Goal: Task Accomplishment & Management: Complete application form

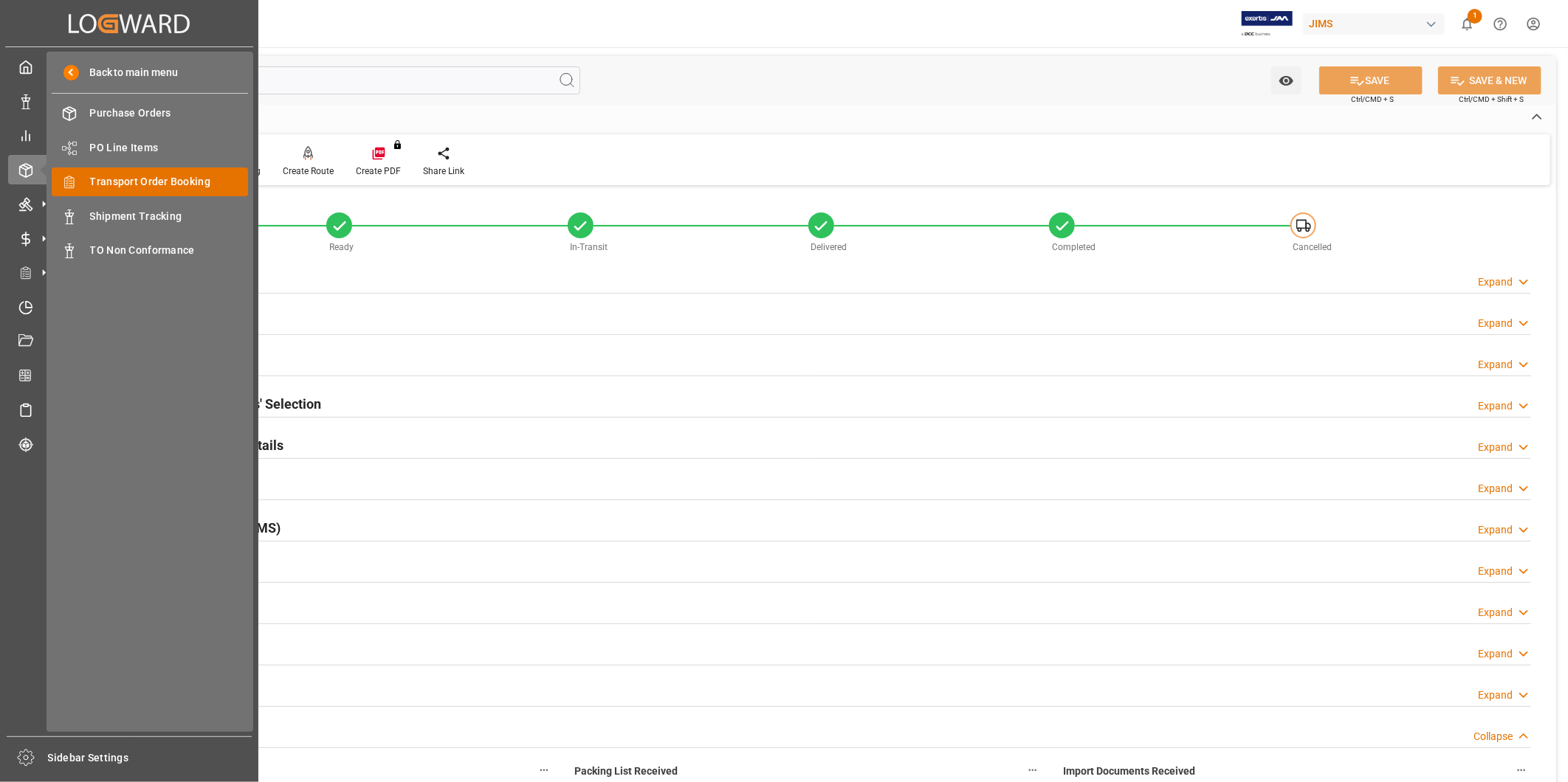
click at [129, 181] on span "Transport Order Booking" at bounding box center [169, 181] width 159 height 15
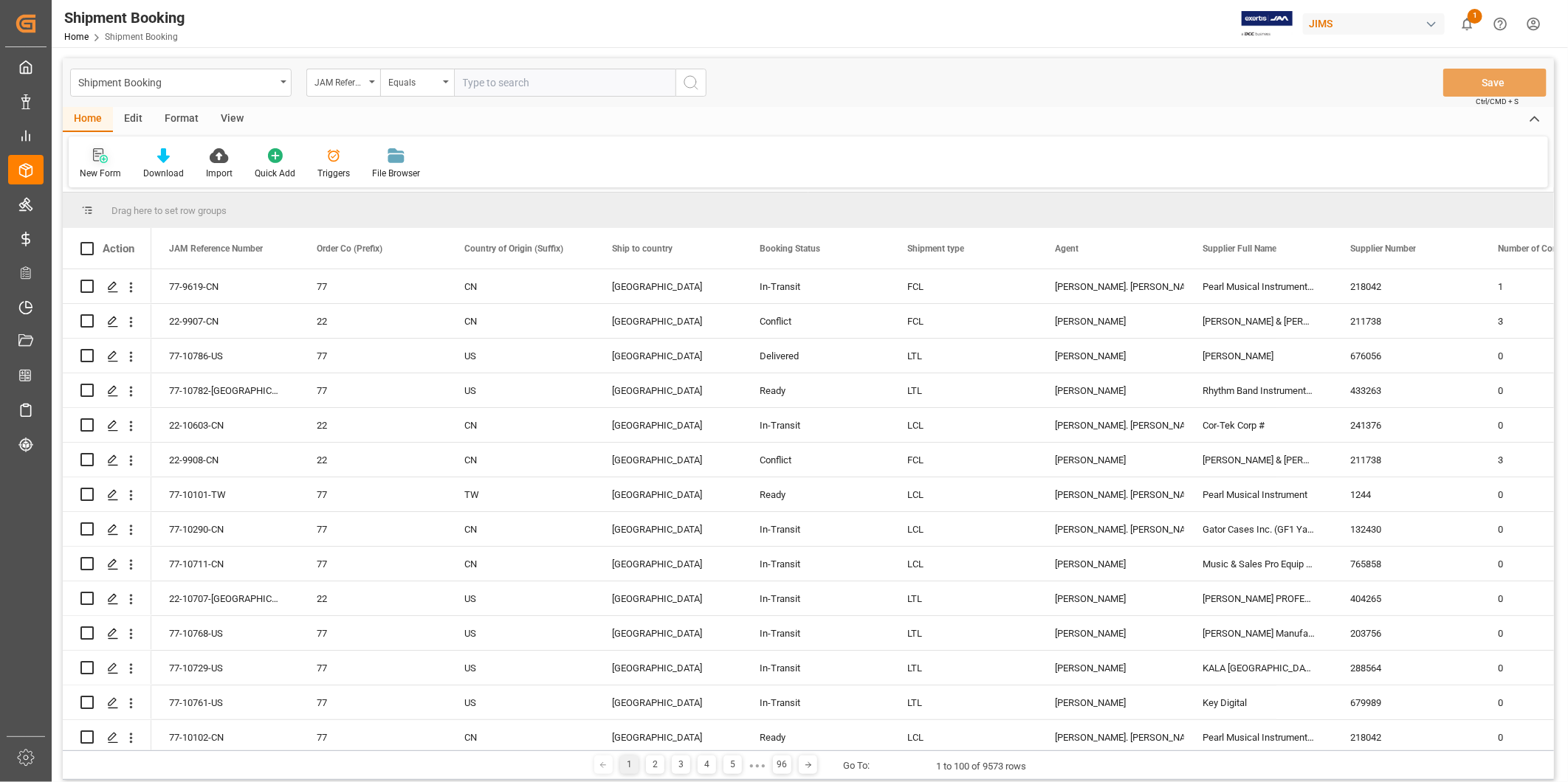
click at [104, 159] on icon at bounding box center [100, 155] width 15 height 15
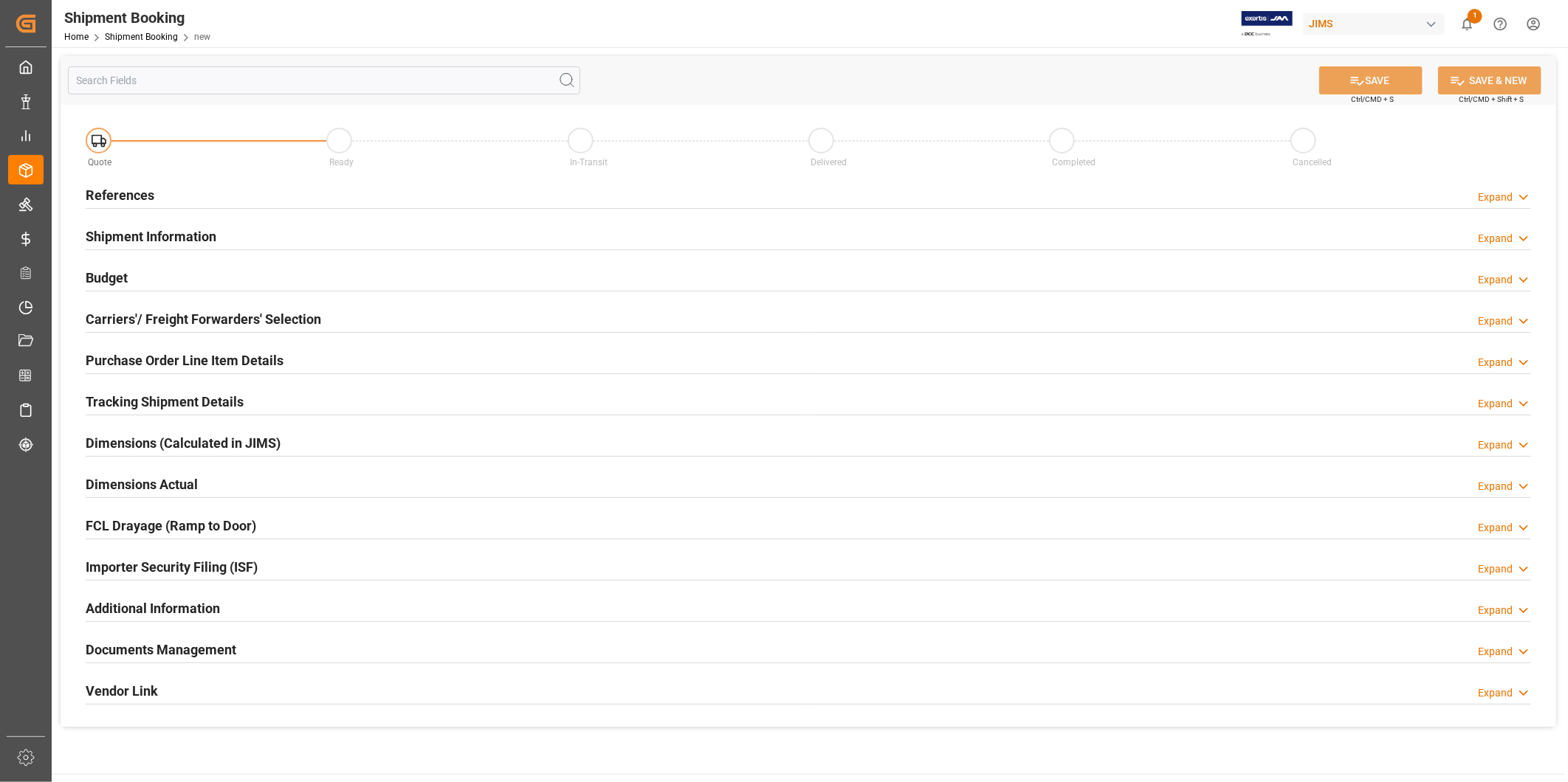
click at [1522, 199] on icon at bounding box center [1523, 197] width 15 height 15
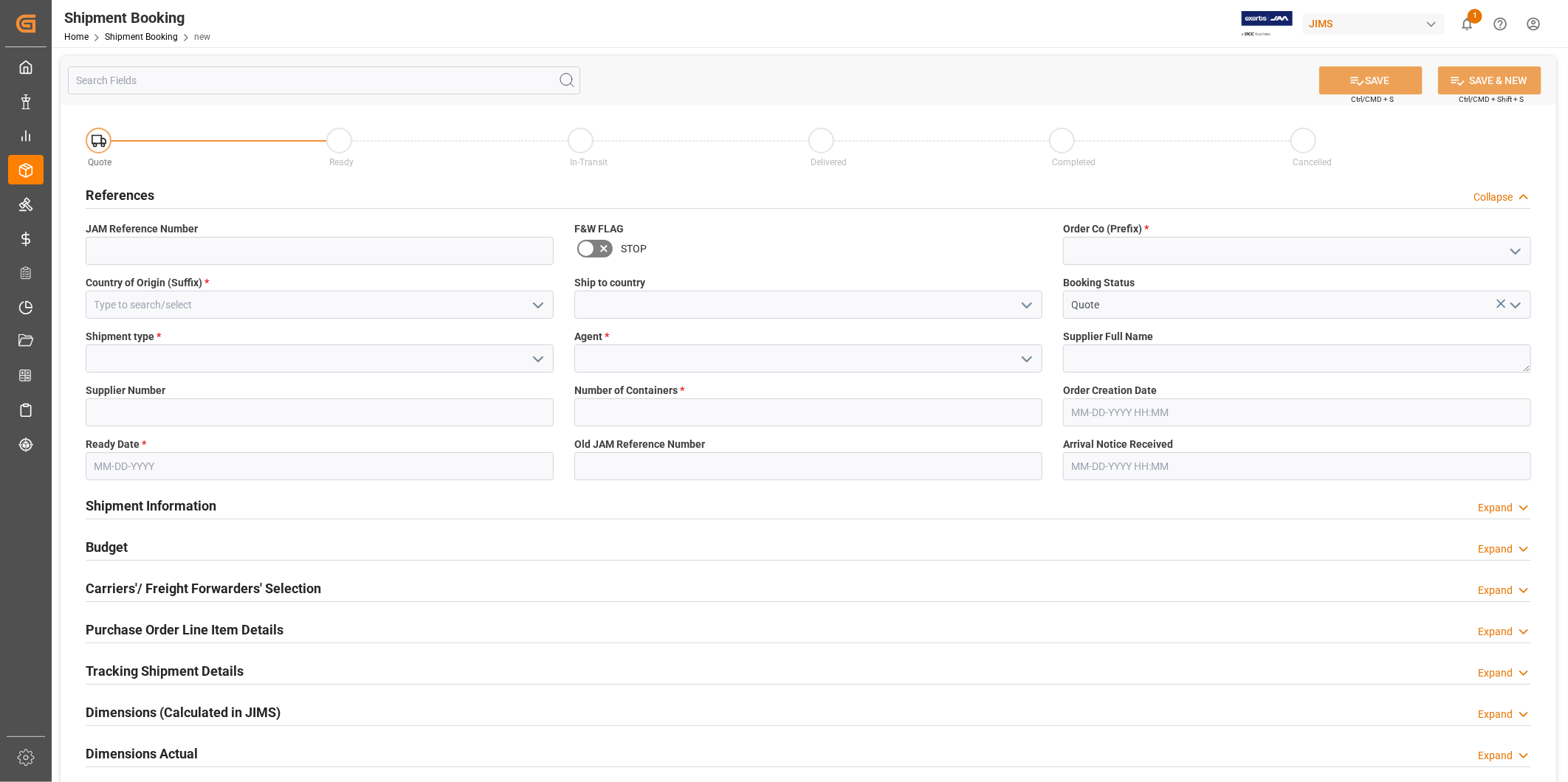
click at [1509, 250] on icon "open menu" at bounding box center [1515, 252] width 18 height 18
click at [1474, 277] on div "22" at bounding box center [1297, 284] width 467 height 33
type input "22"
click at [537, 310] on icon "open menu" at bounding box center [538, 305] width 18 height 18
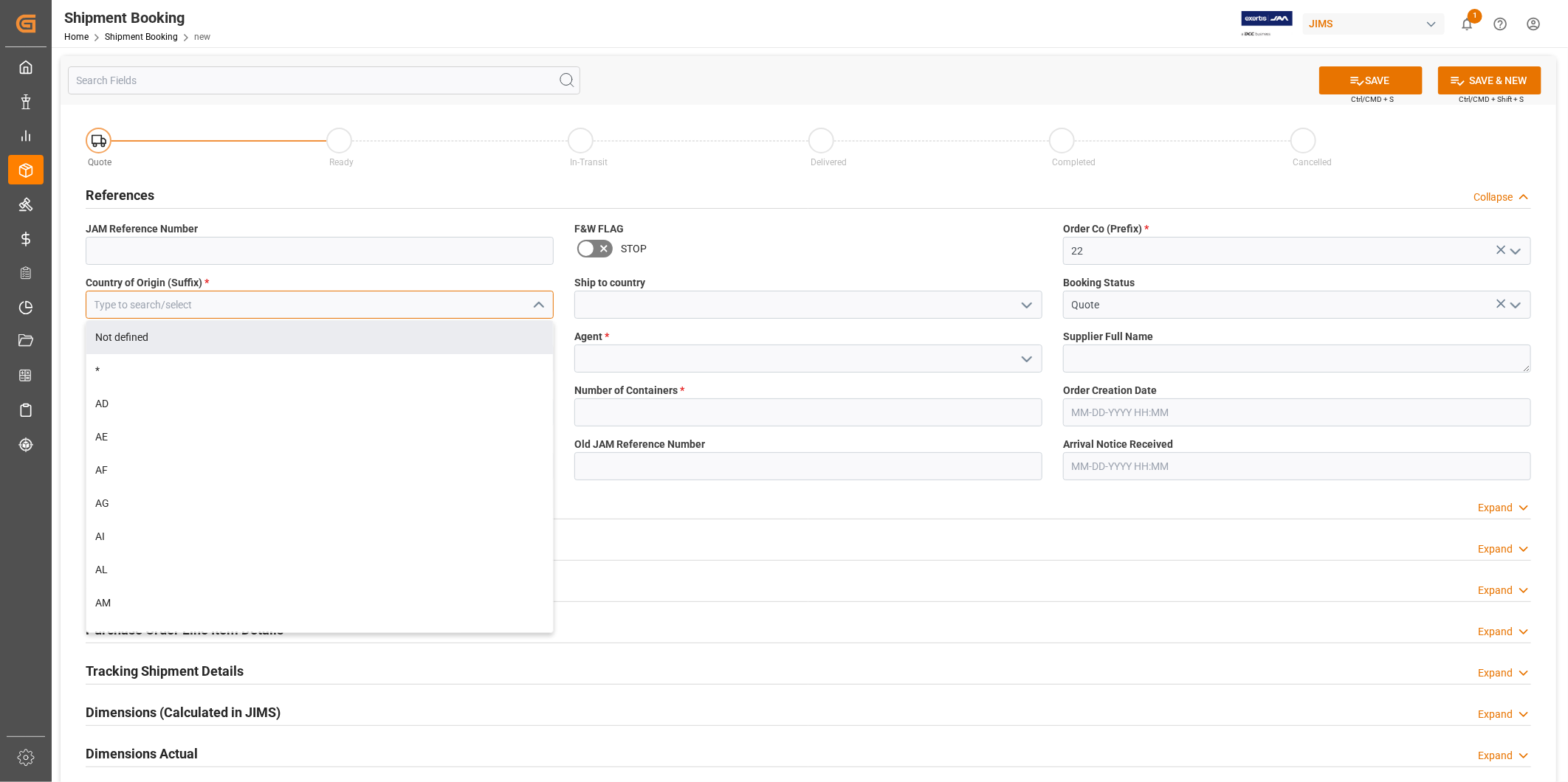
click at [458, 312] on input at bounding box center [319, 305] width 468 height 28
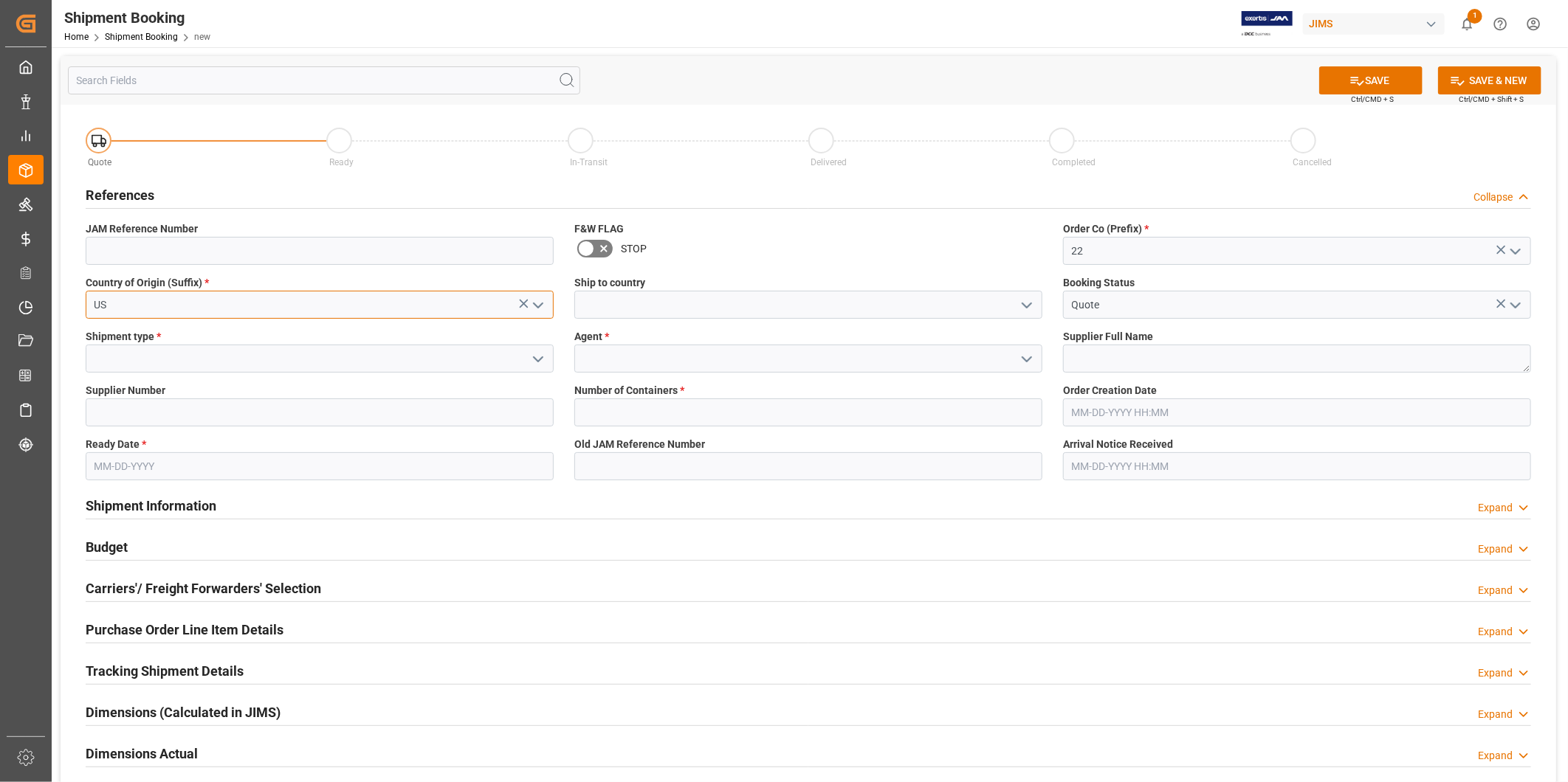
type input "US"
click at [1025, 301] on icon "open menu" at bounding box center [1026, 305] width 18 height 18
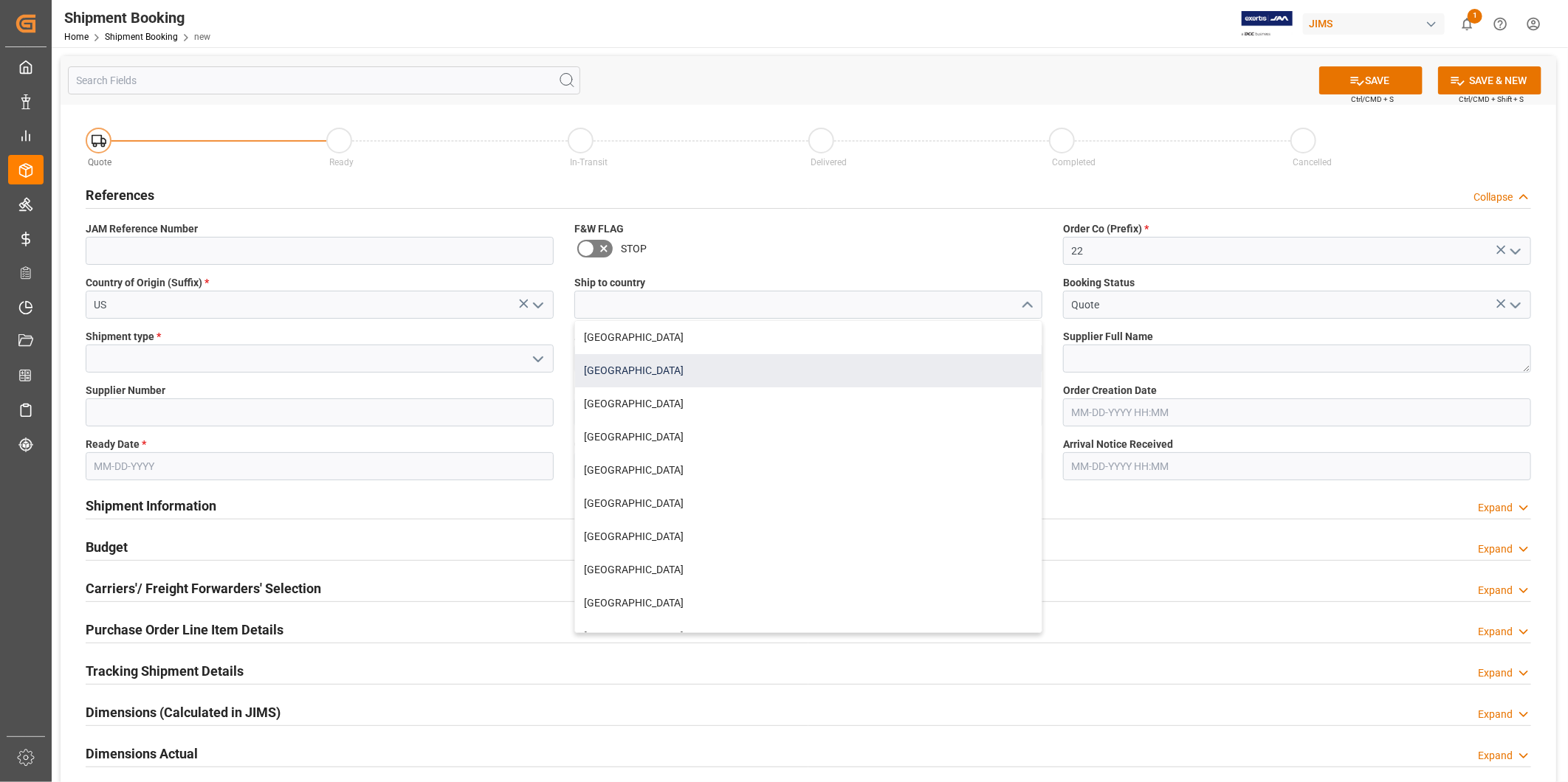
click at [750, 369] on div "United States" at bounding box center [808, 371] width 467 height 33
type input "United States"
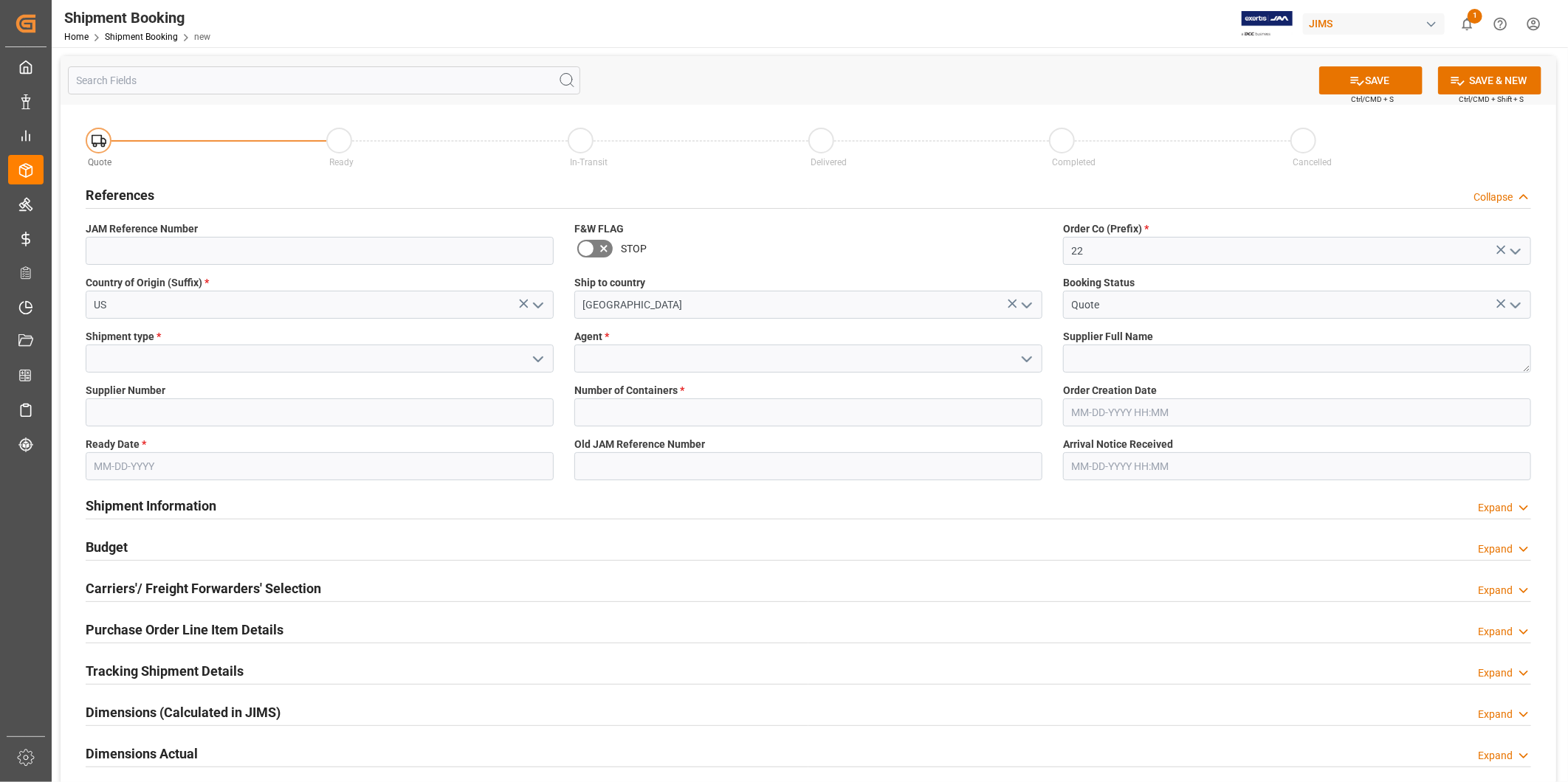
click at [545, 365] on icon "open menu" at bounding box center [538, 360] width 18 height 18
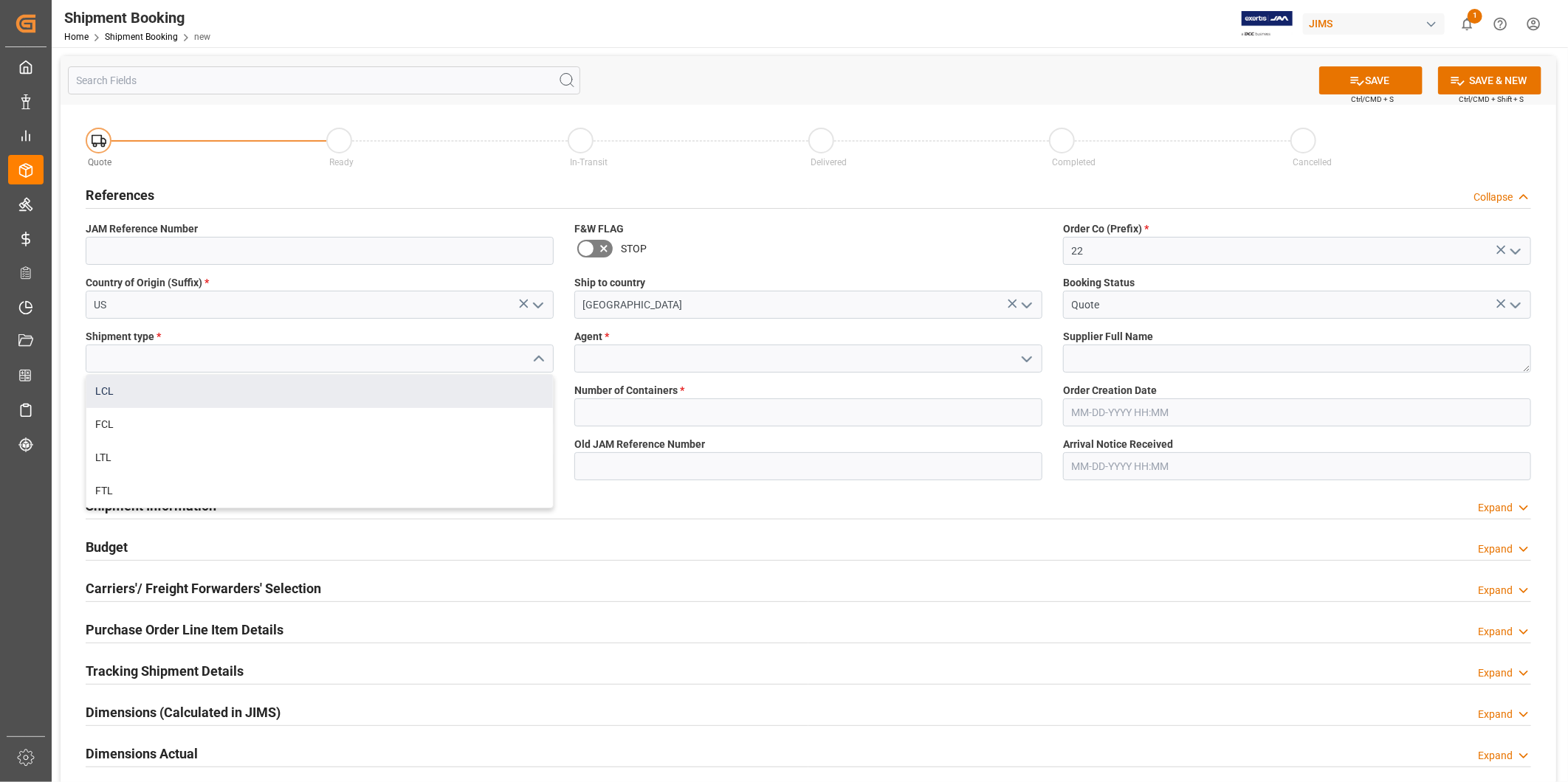
click at [521, 385] on div "LCL" at bounding box center [319, 391] width 467 height 33
type input "LCL"
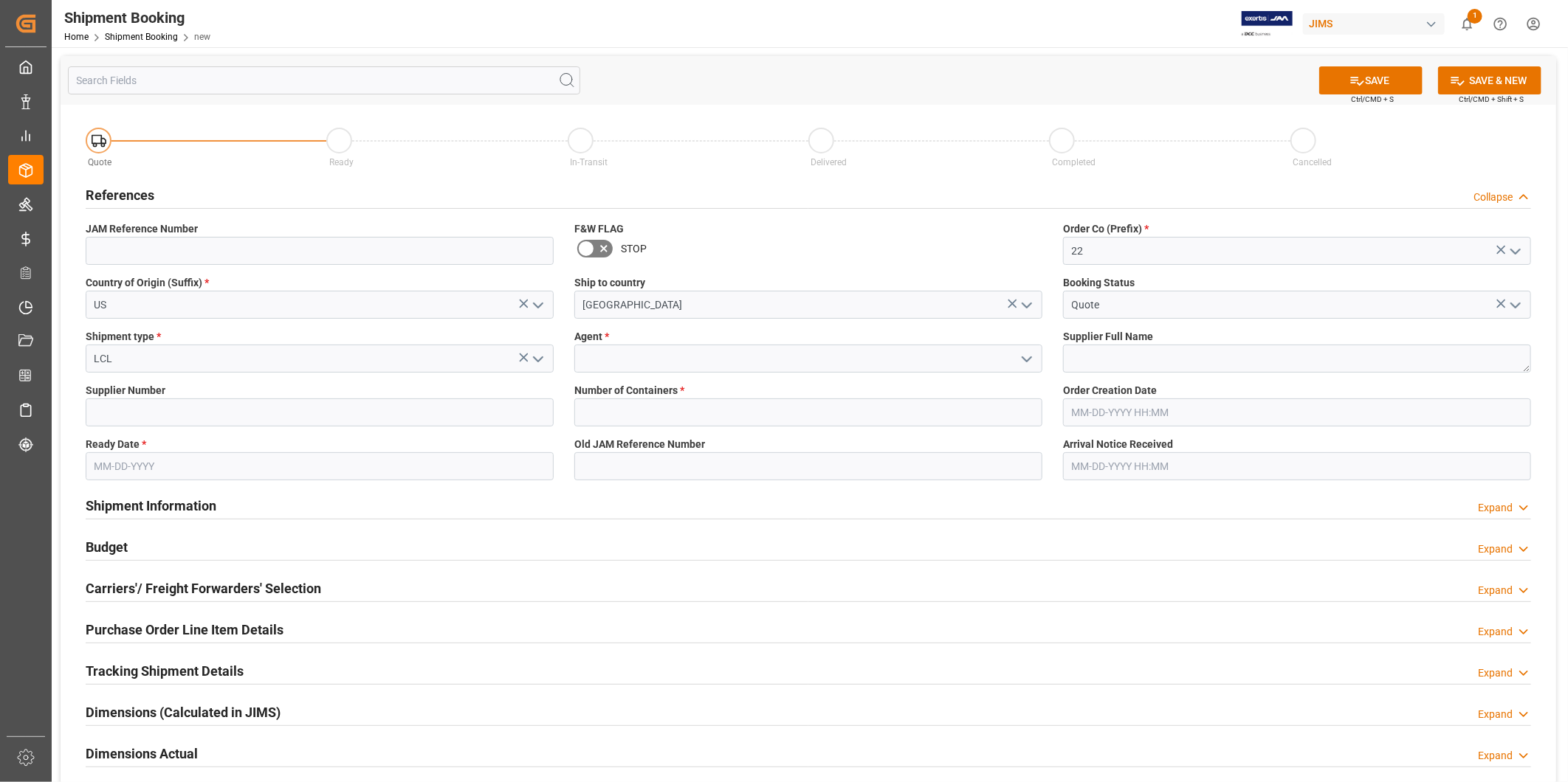
click at [1032, 365] on icon "open menu" at bounding box center [1026, 360] width 18 height 18
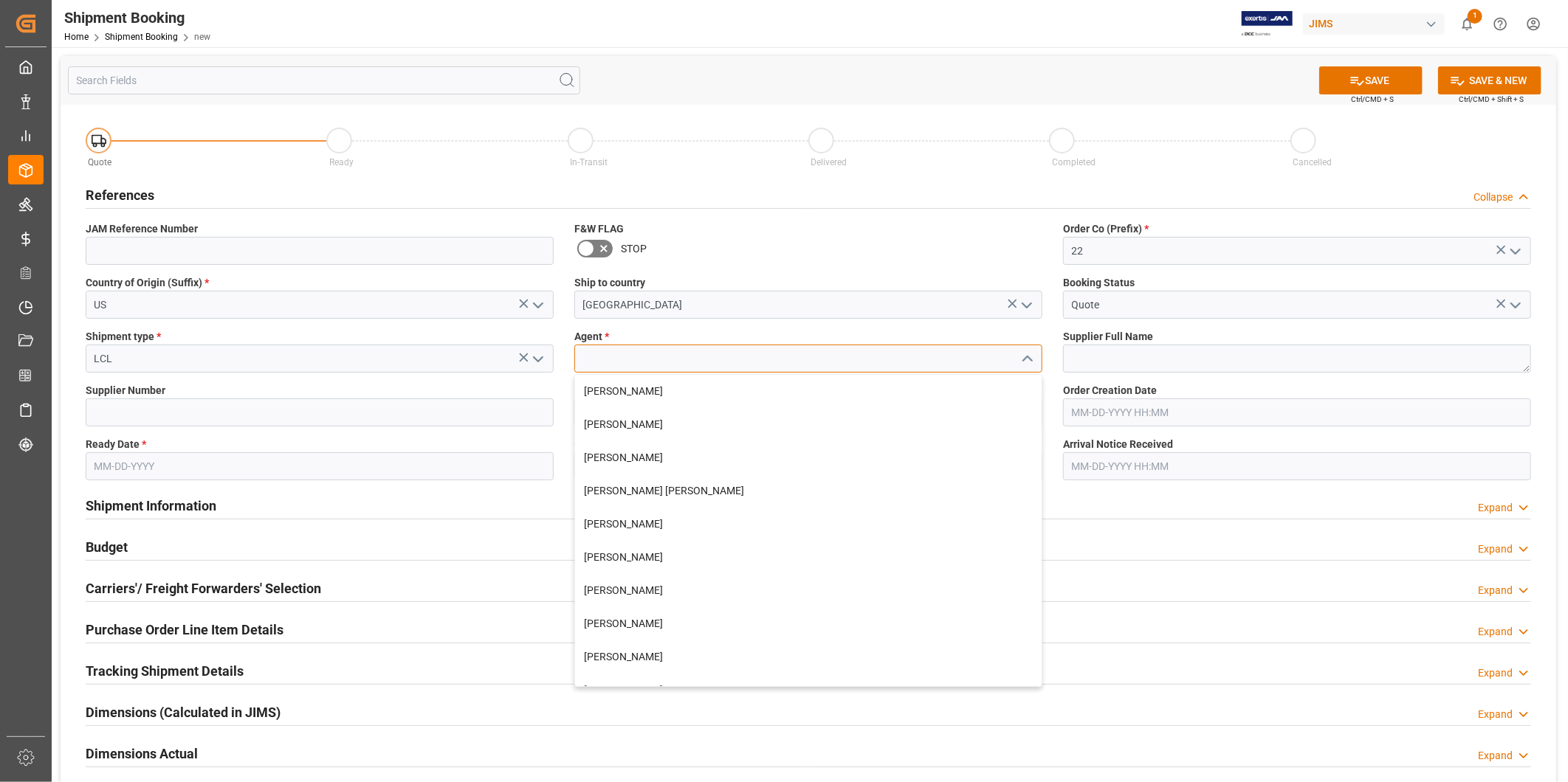
click at [992, 369] on input at bounding box center [808, 358] width 468 height 28
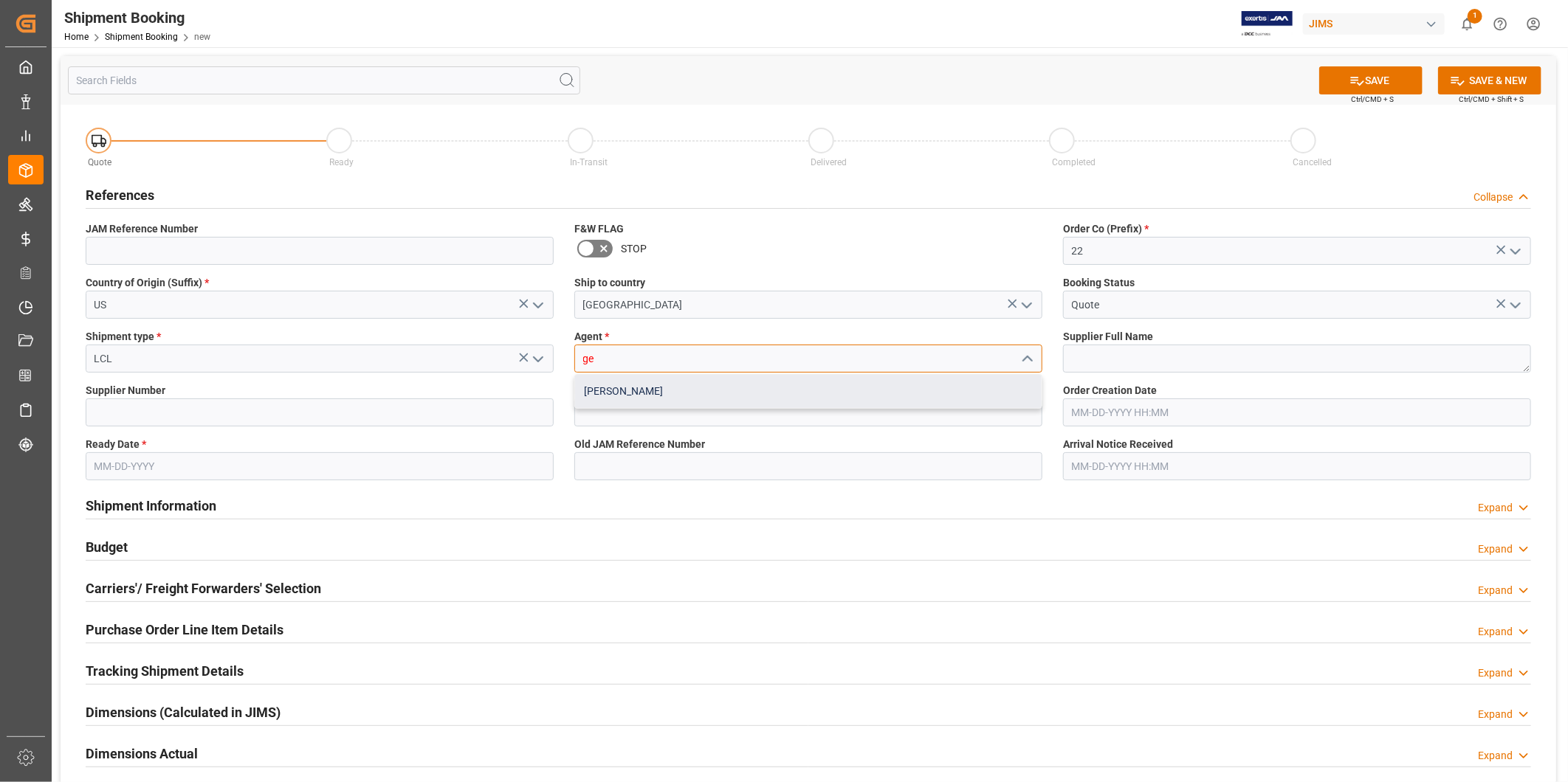
click at [1012, 385] on div "George Vigo" at bounding box center [808, 391] width 467 height 33
type input "George Vigo"
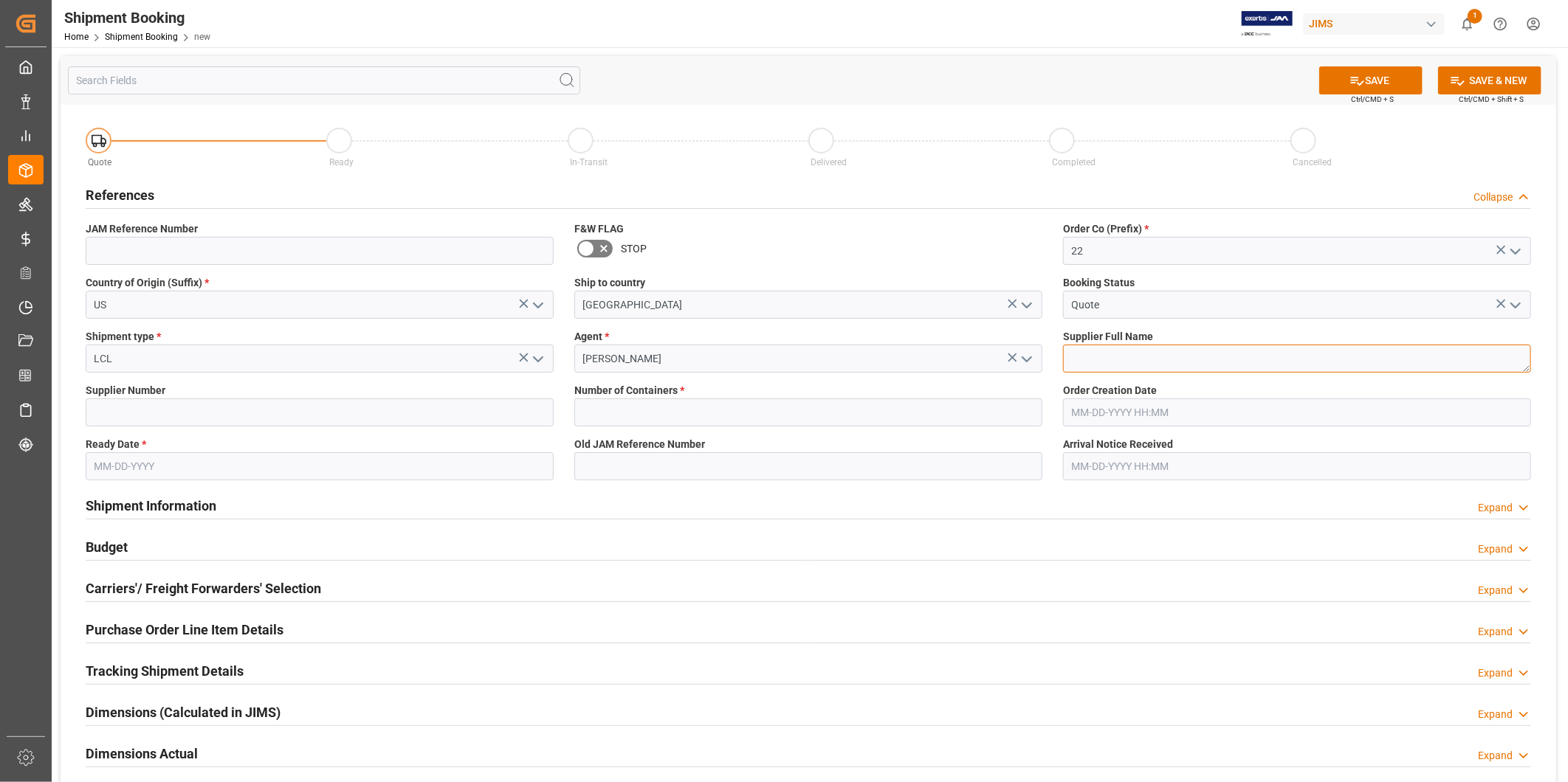
click at [1105, 360] on textarea at bounding box center [1297, 358] width 468 height 28
type textarea "KMC"
click at [696, 423] on input "text" at bounding box center [808, 412] width 468 height 28
type input "0"
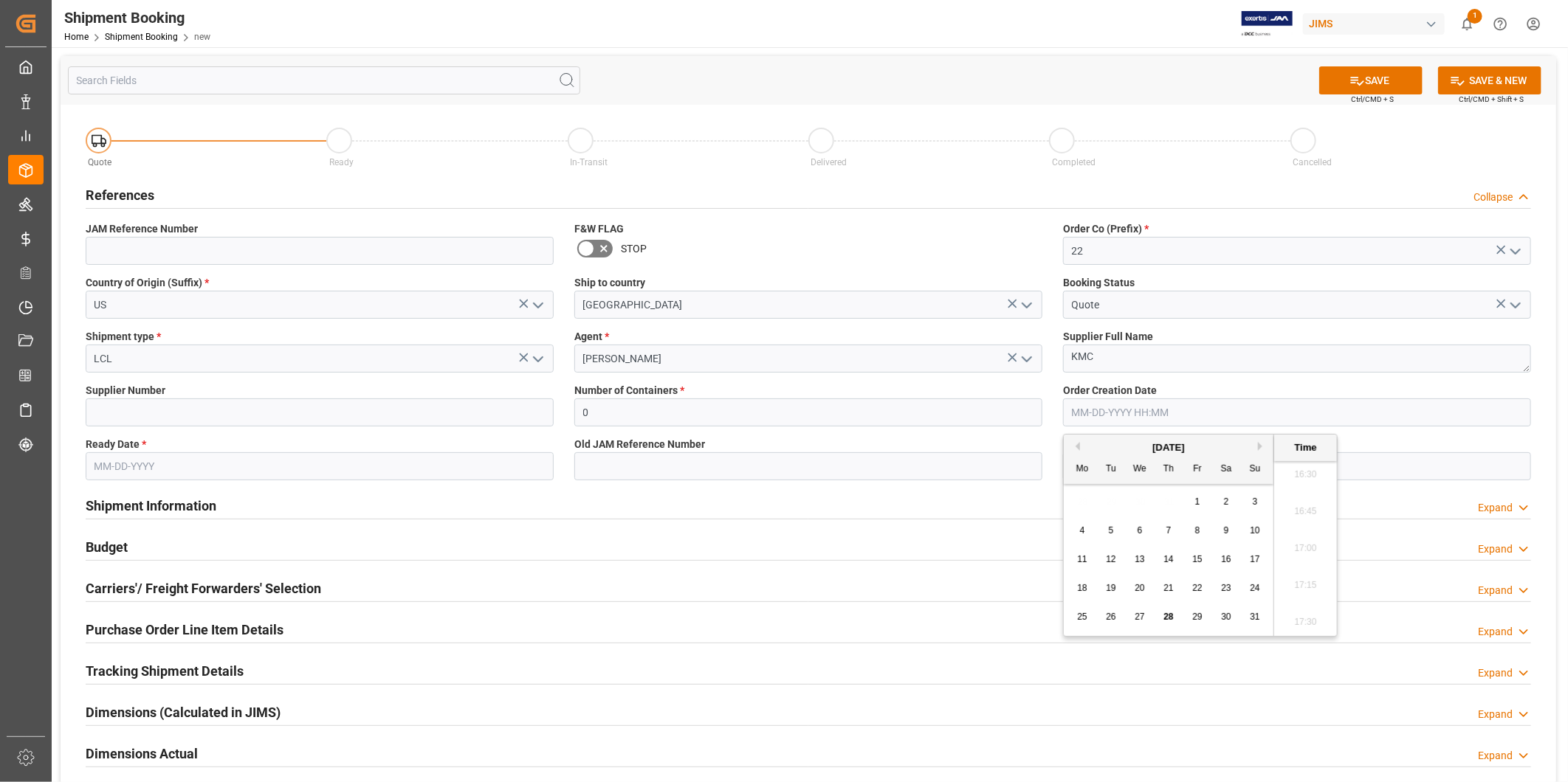
click at [237, 446] on label "Ready Date *" at bounding box center [319, 444] width 468 height 15
click at [238, 465] on input "text" at bounding box center [319, 466] width 468 height 28
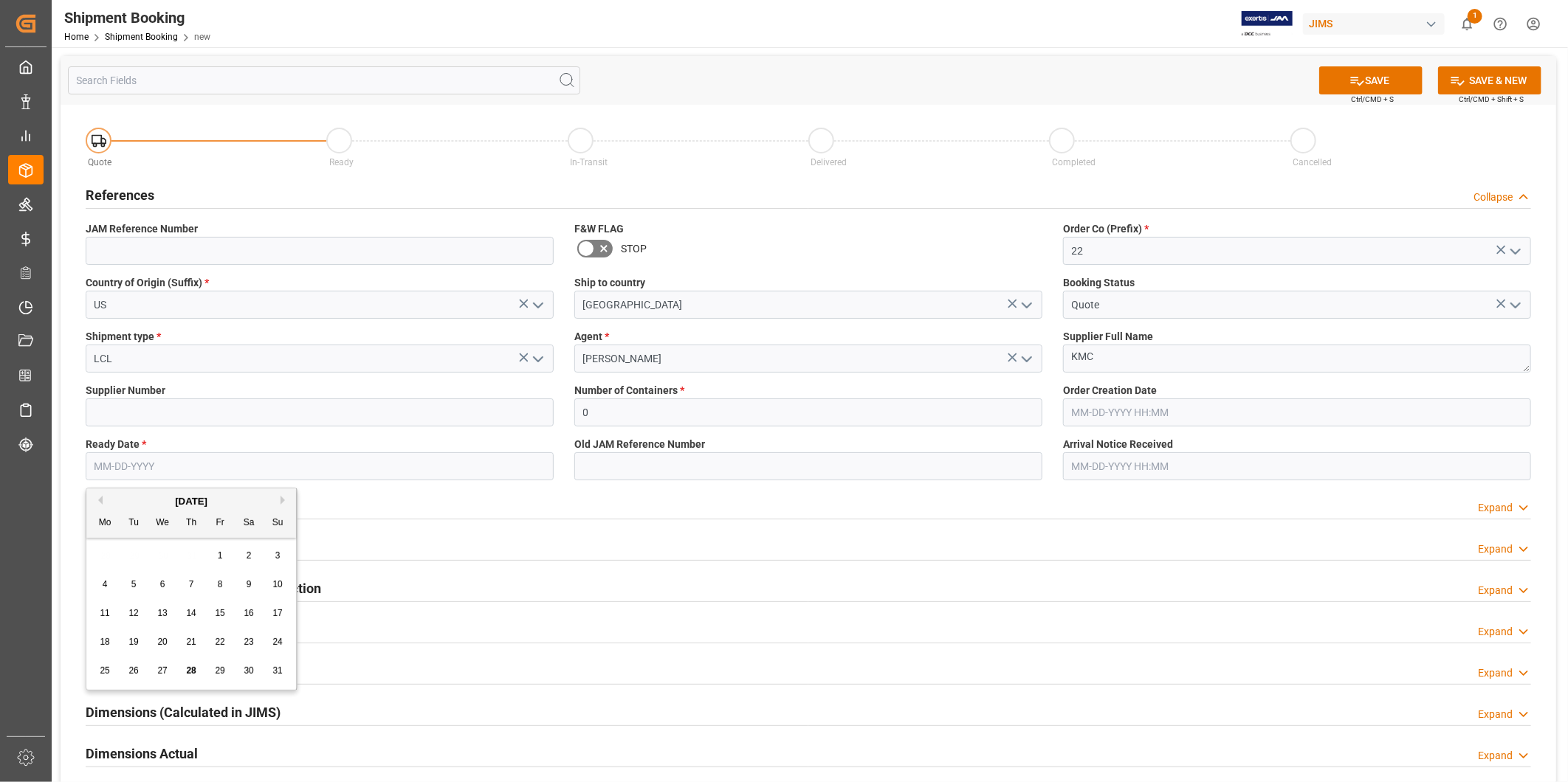
click at [282, 499] on button "Next Month" at bounding box center [285, 500] width 9 height 9
click at [243, 617] on span "20" at bounding box center [248, 613] width 10 height 10
type input "09-20-2025"
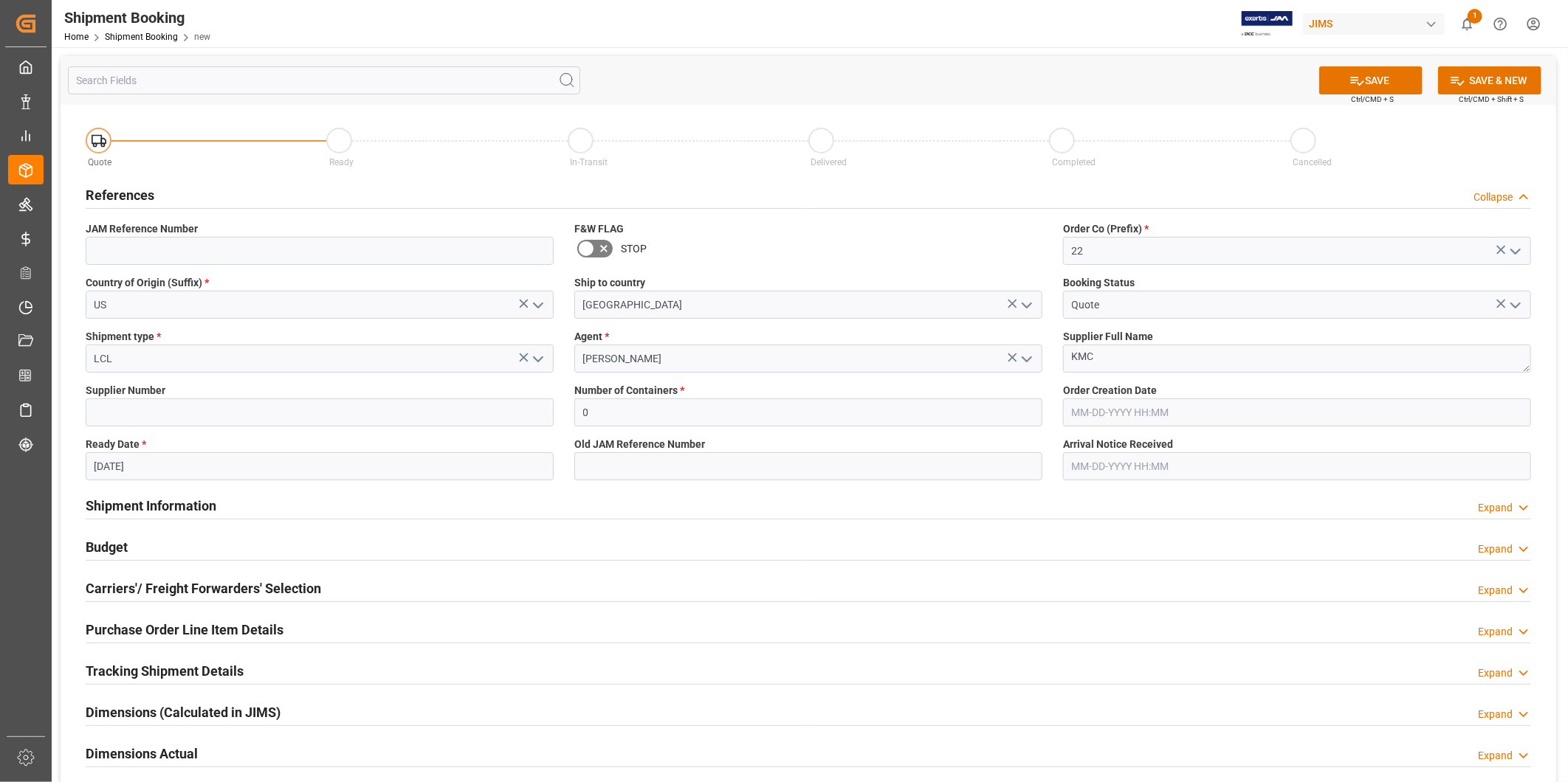
click at [589, 451] on span "Old JAM Reference Number" at bounding box center [640, 444] width 131 height 15
click at [1368, 84] on button "SAVE" at bounding box center [1371, 80] width 104 height 28
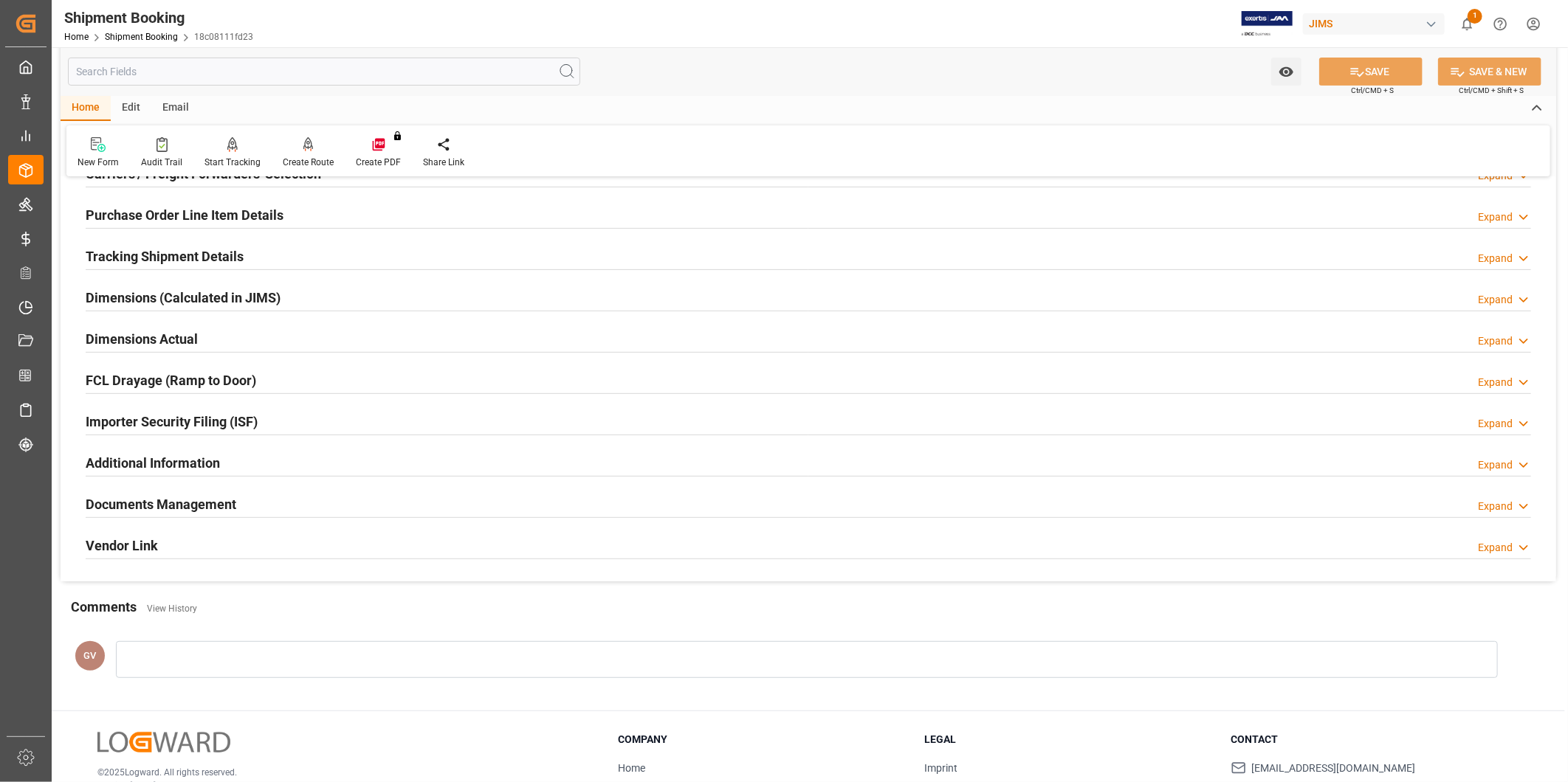
scroll to position [273, 0]
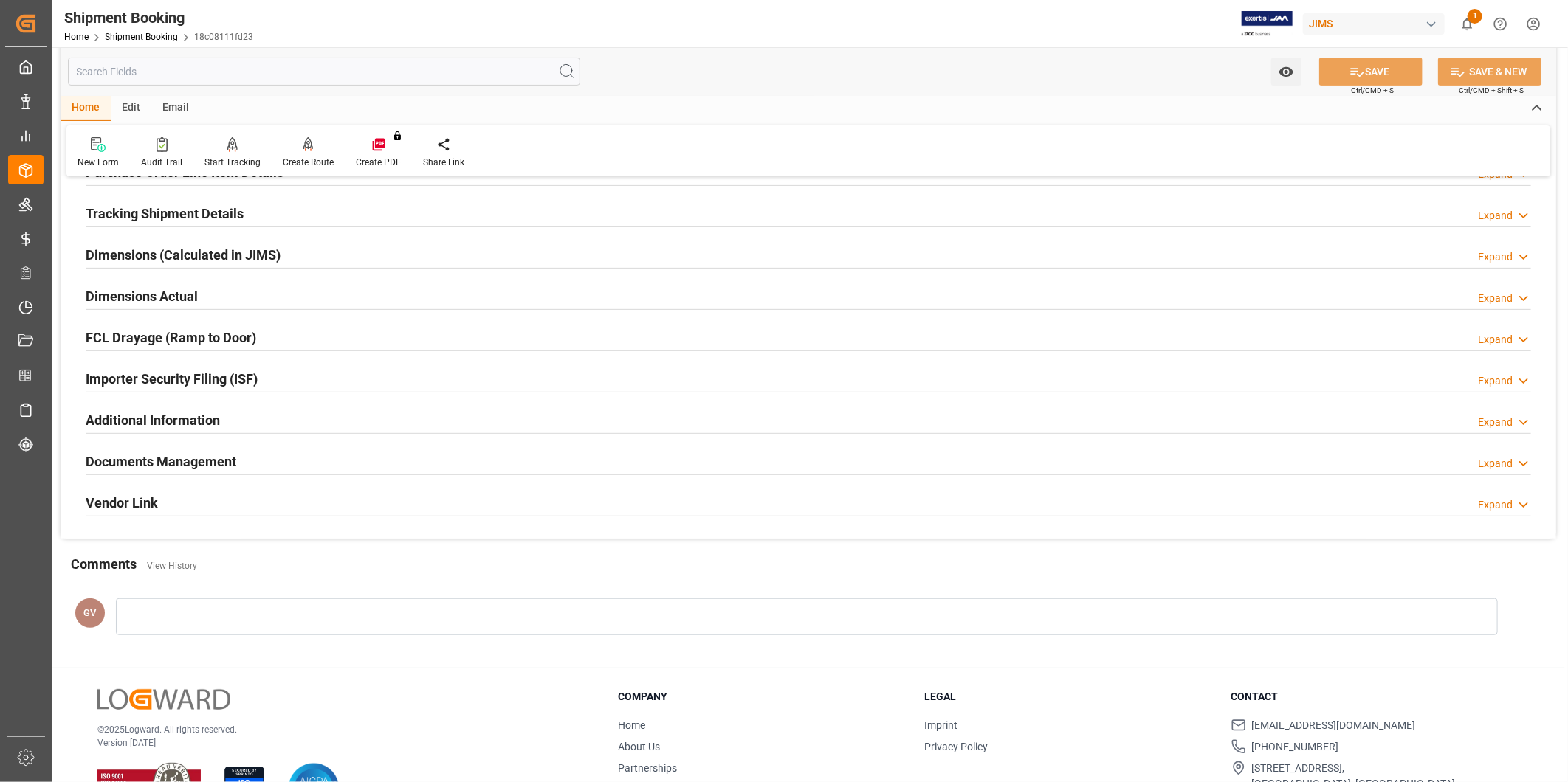
click at [302, 421] on div "Additional Information Expand" at bounding box center [808, 419] width 1445 height 28
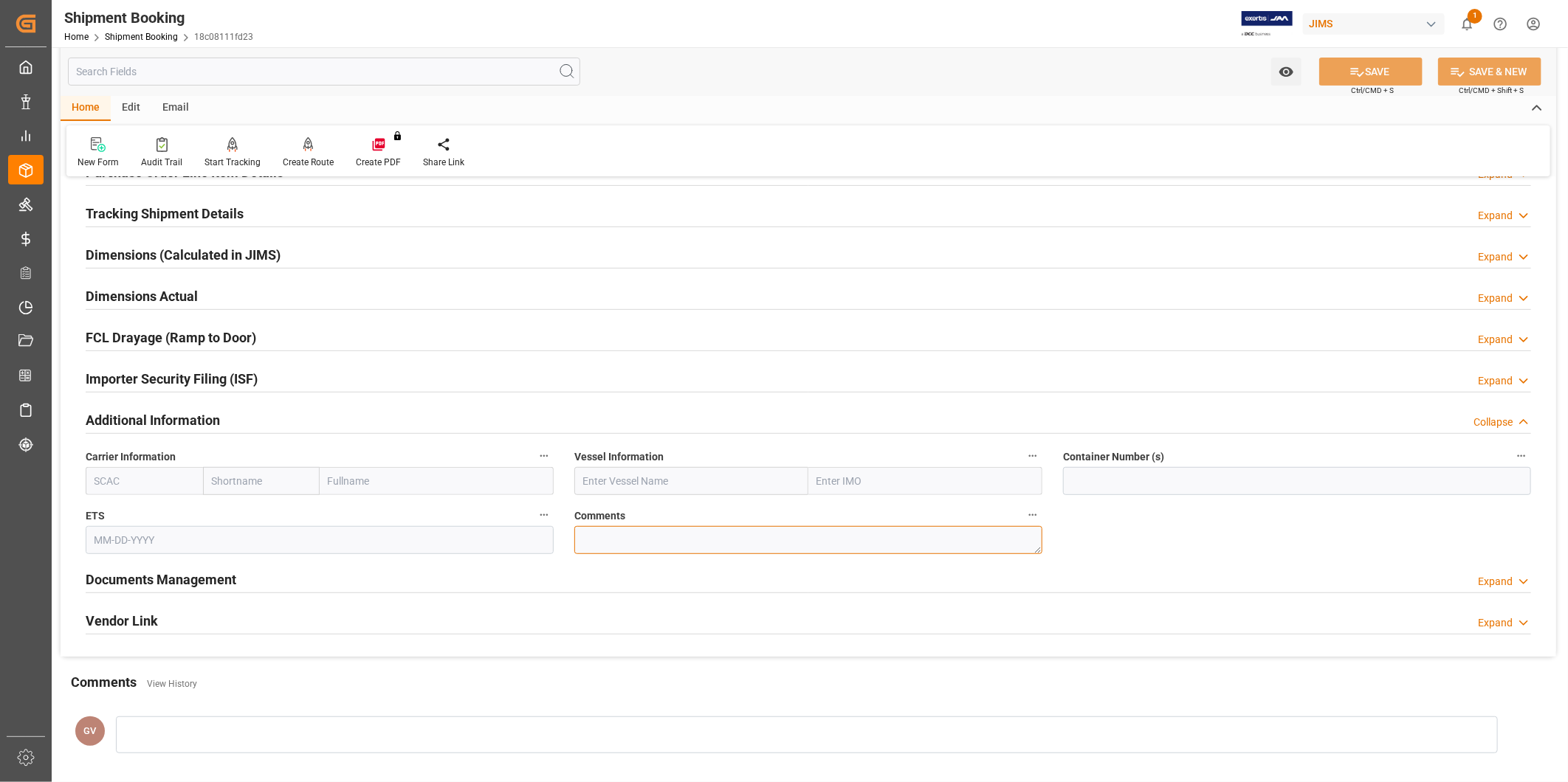
click at [614, 543] on textarea at bounding box center [808, 540] width 468 height 28
paste textarea "9318029"
type textarea "SO#9318029"
click at [1374, 78] on button "SAVE" at bounding box center [1371, 71] width 104 height 28
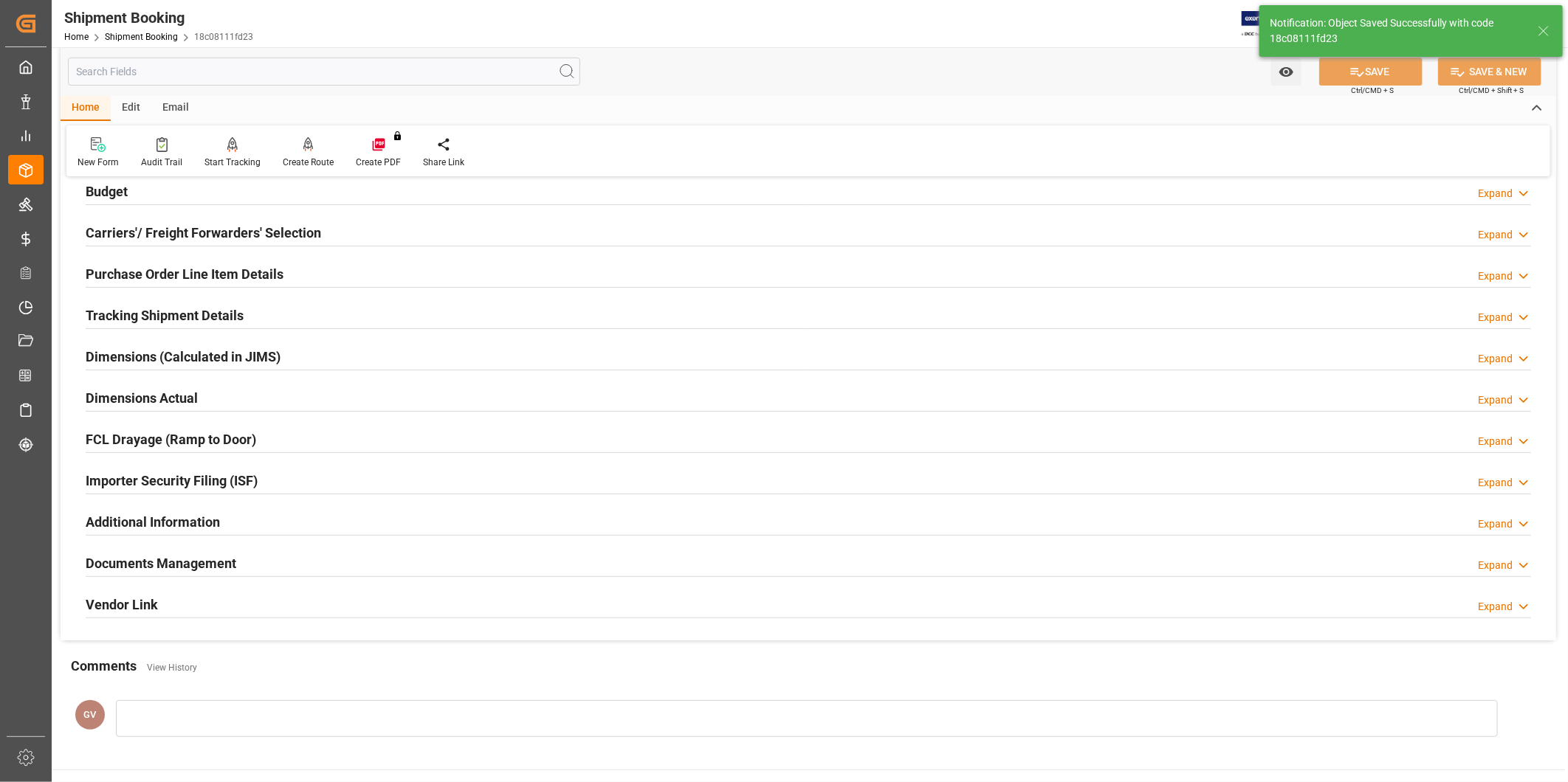
scroll to position [136, 0]
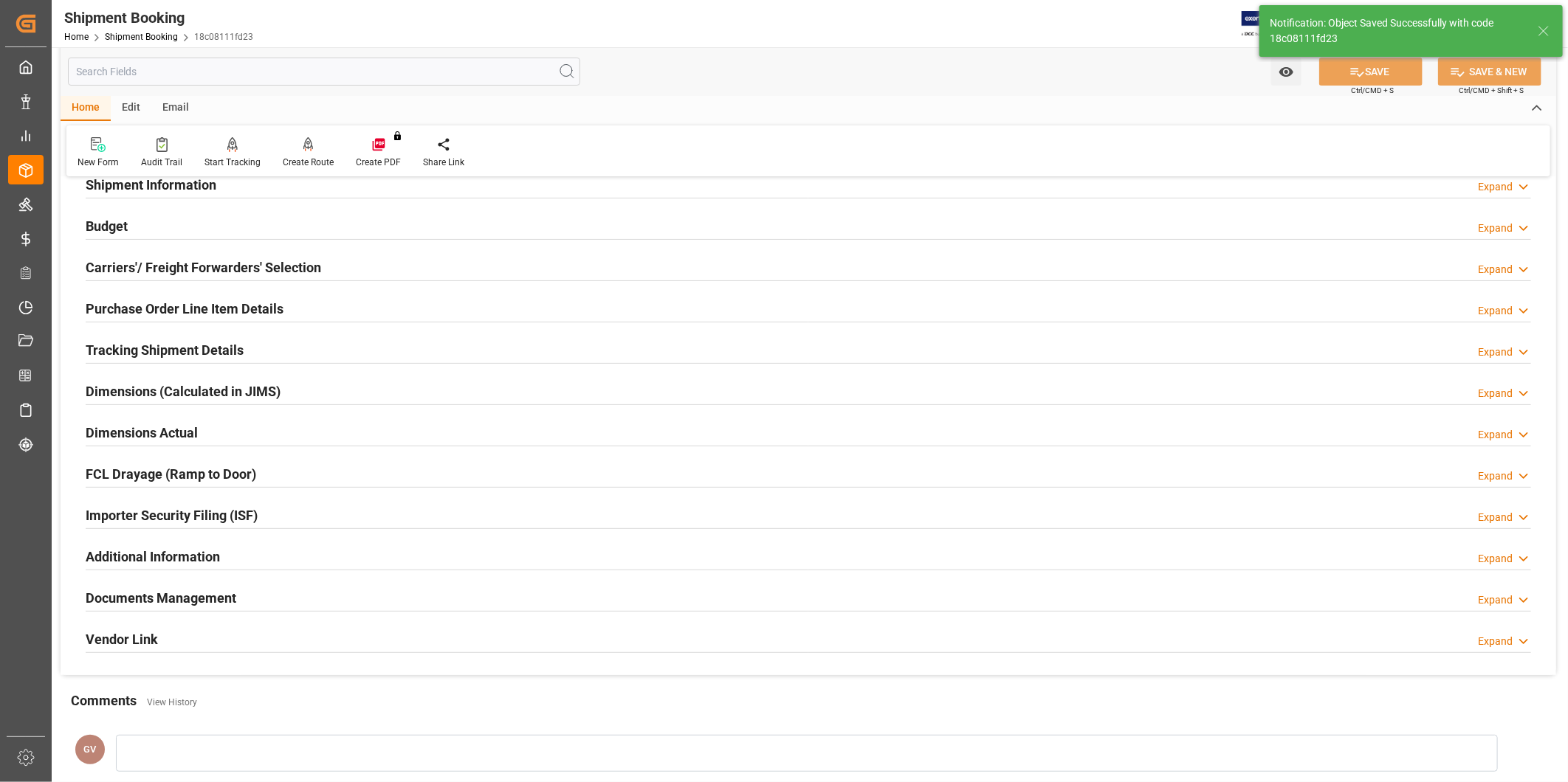
click at [272, 356] on div "Tracking Shipment Details Expand" at bounding box center [808, 348] width 1445 height 28
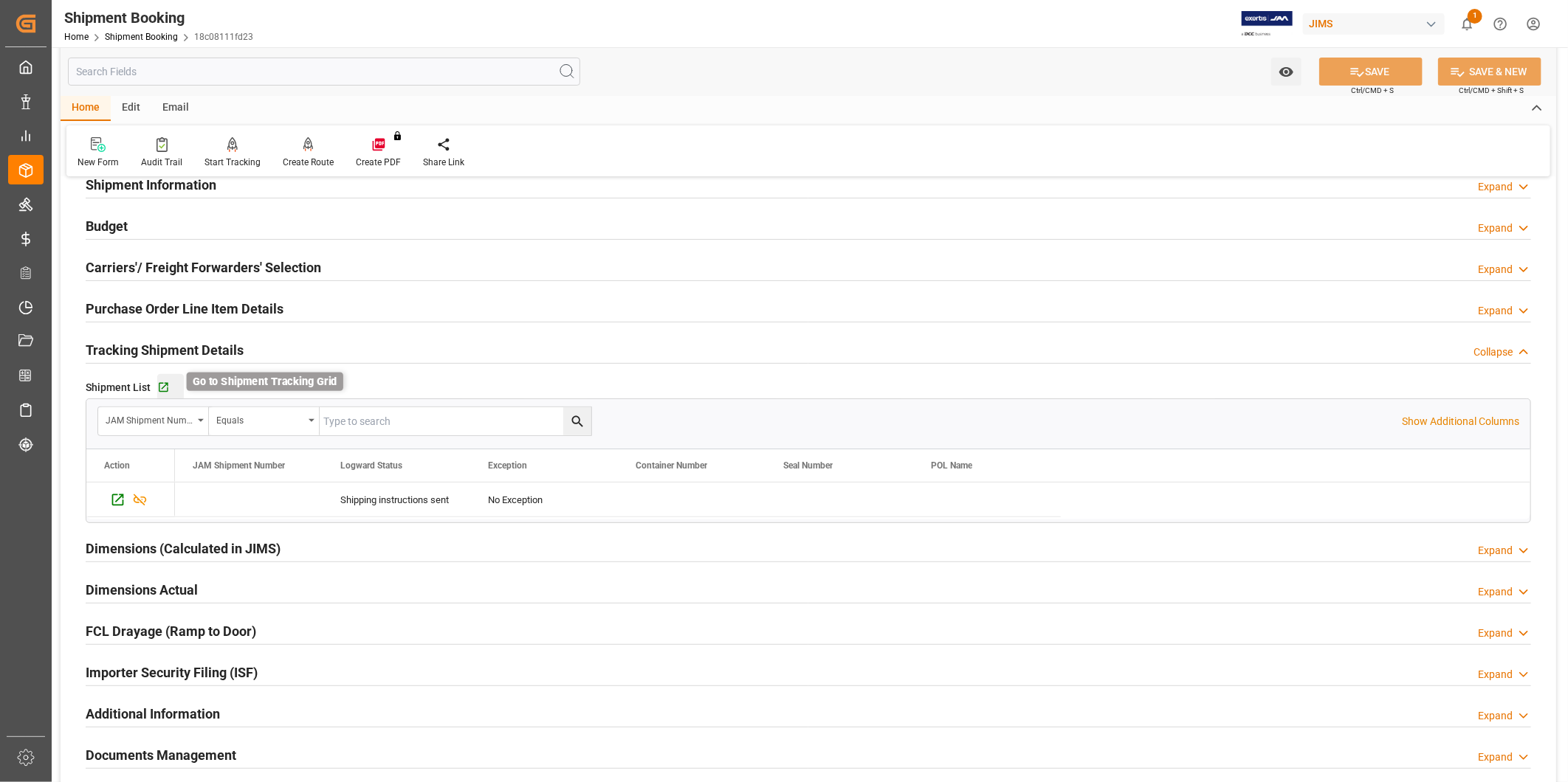
click at [163, 382] on icon "button" at bounding box center [163, 388] width 13 height 13
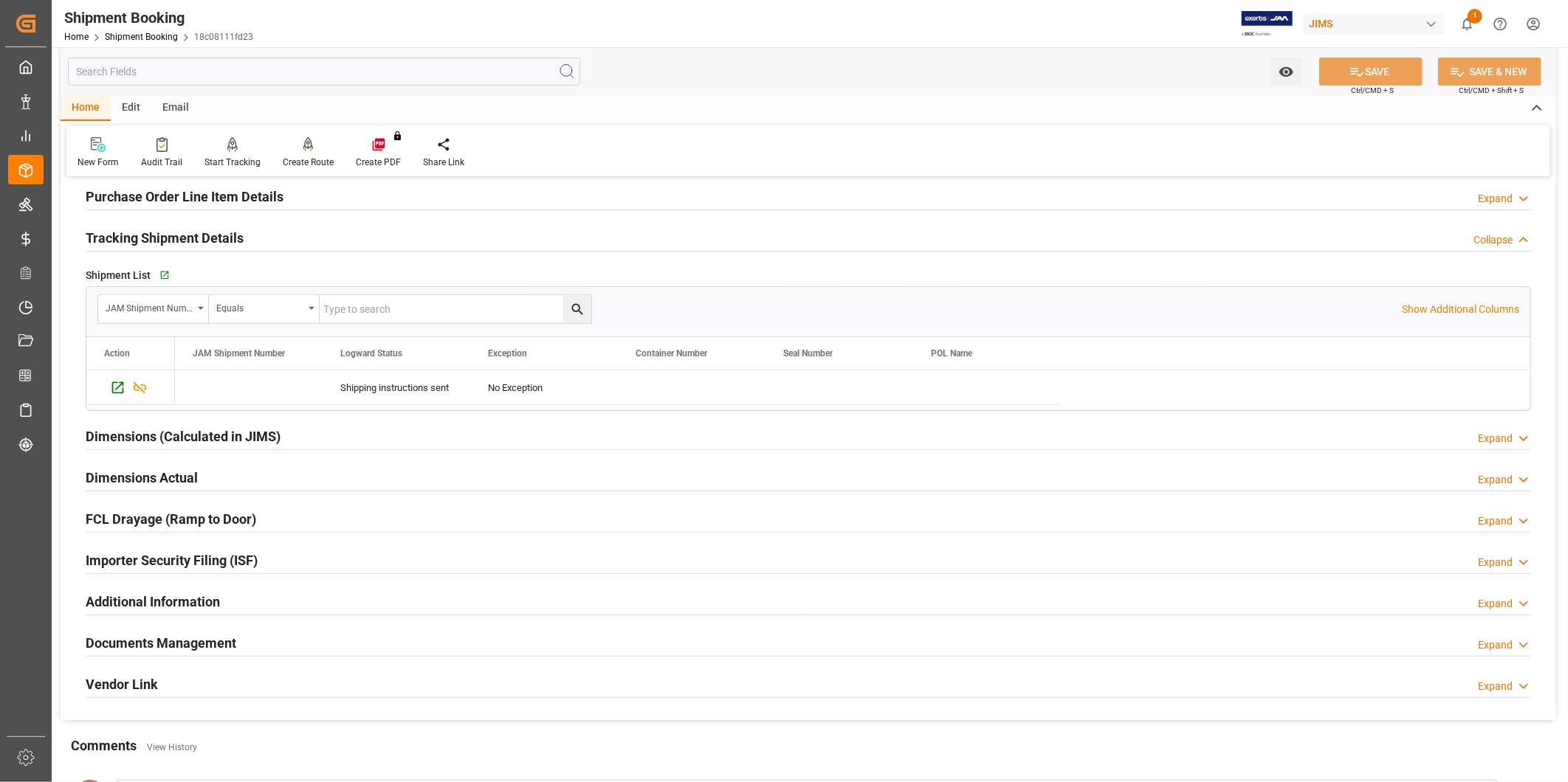
scroll to position [410, 0]
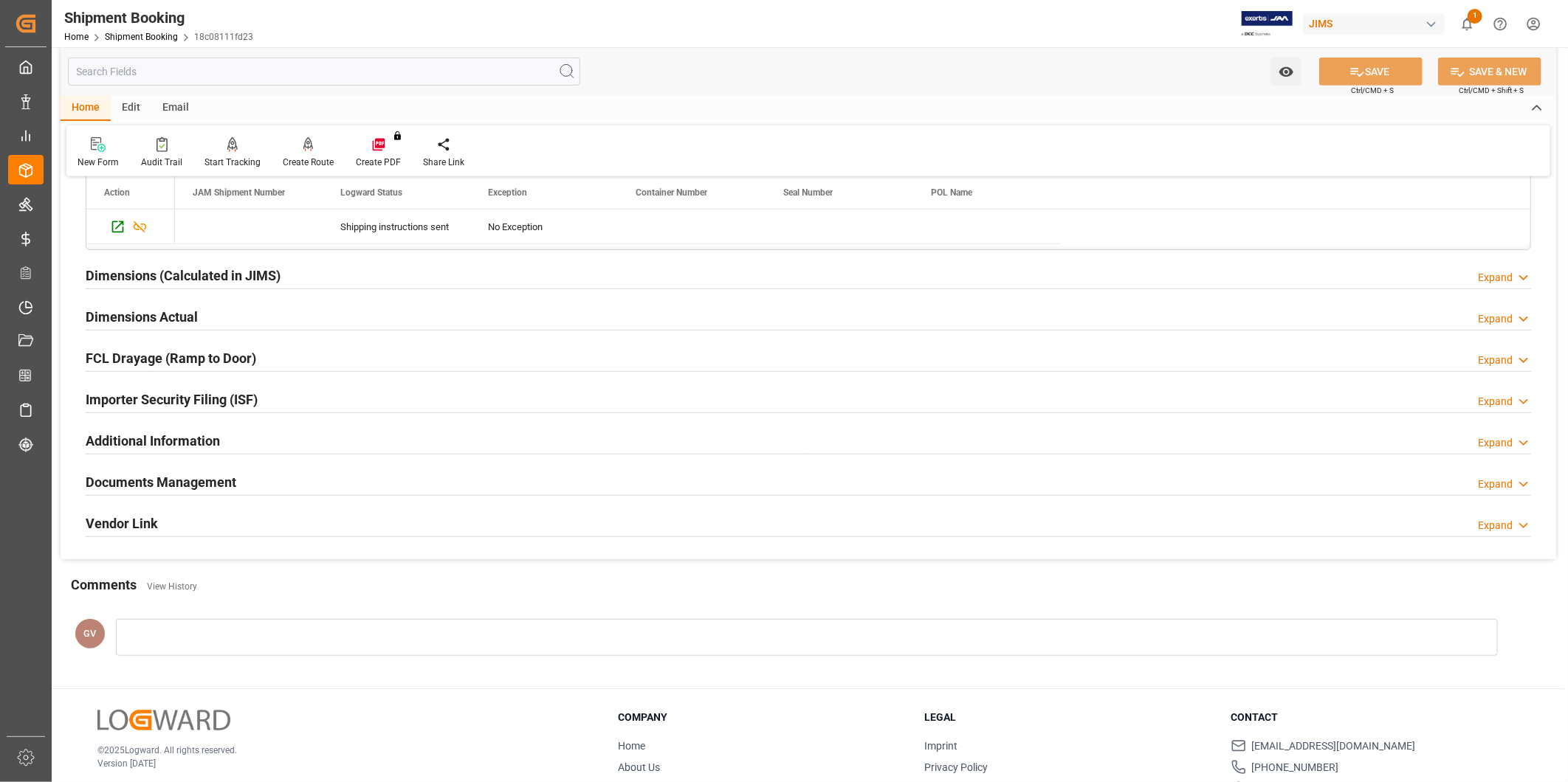
click at [215, 487] on h2 "Documents Management" at bounding box center [160, 481] width 151 height 20
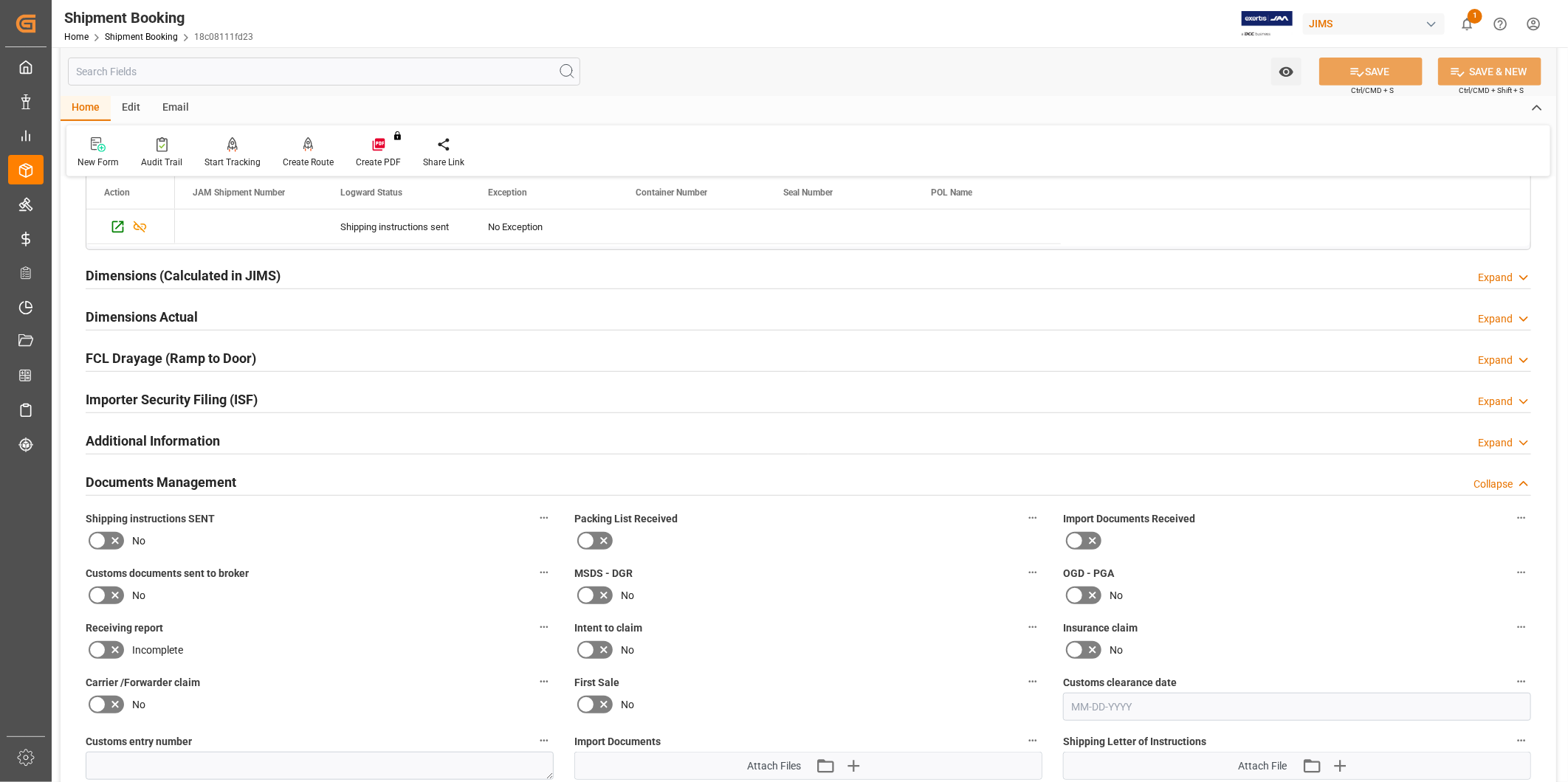
scroll to position [819, 0]
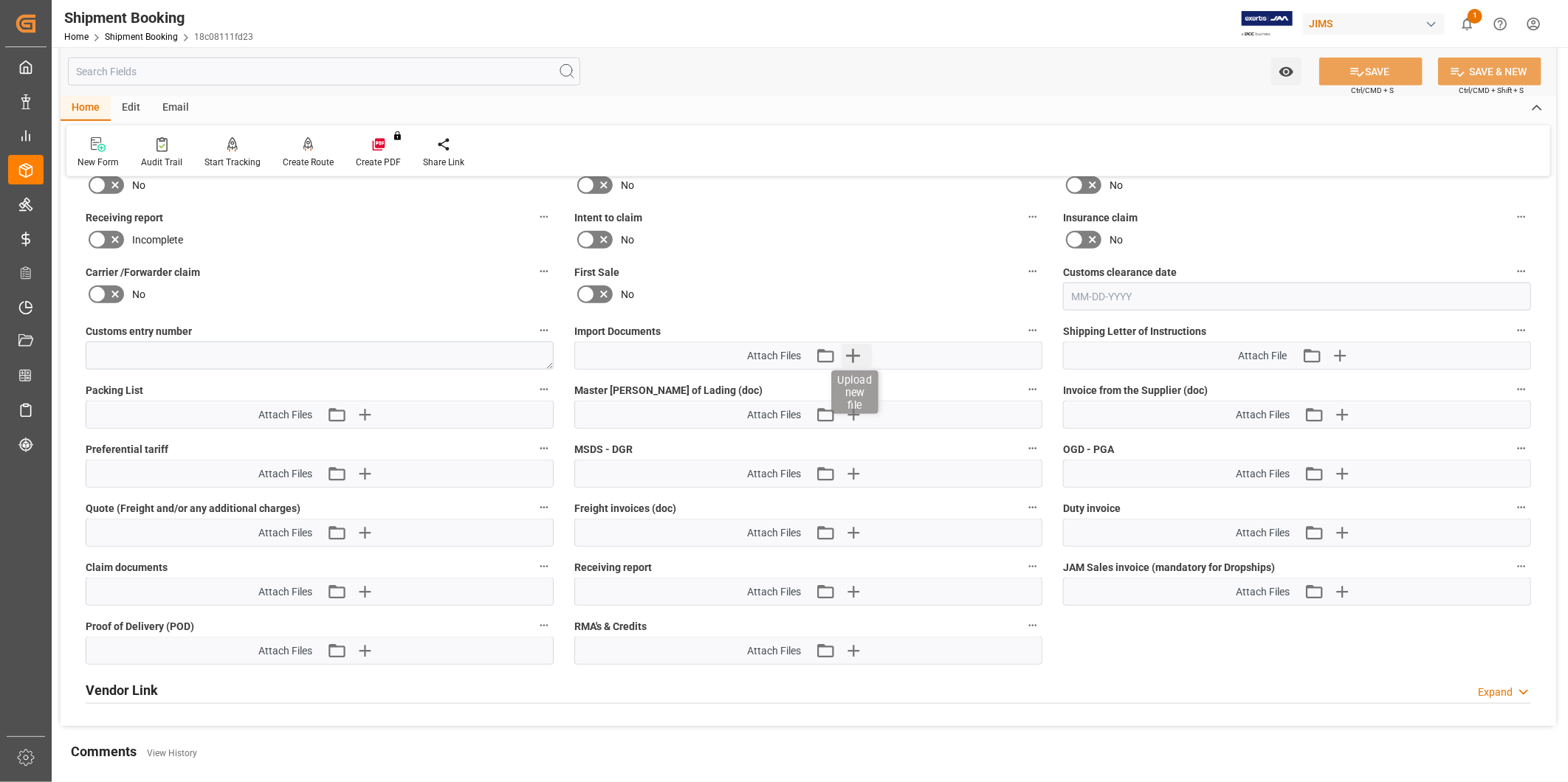
click at [858, 356] on icon "button" at bounding box center [853, 356] width 24 height 24
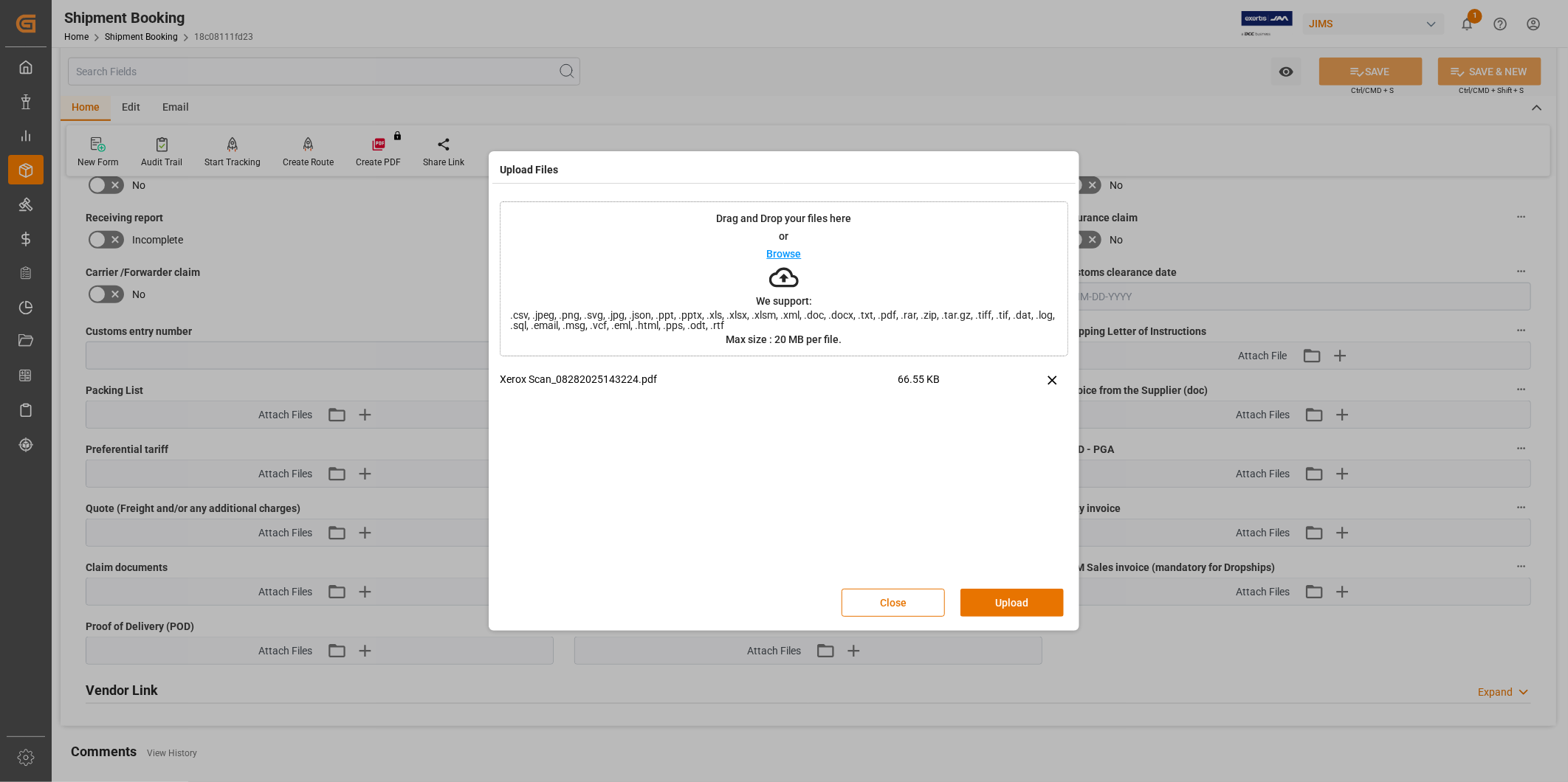
click at [1038, 607] on button "Upload" at bounding box center [1012, 603] width 104 height 28
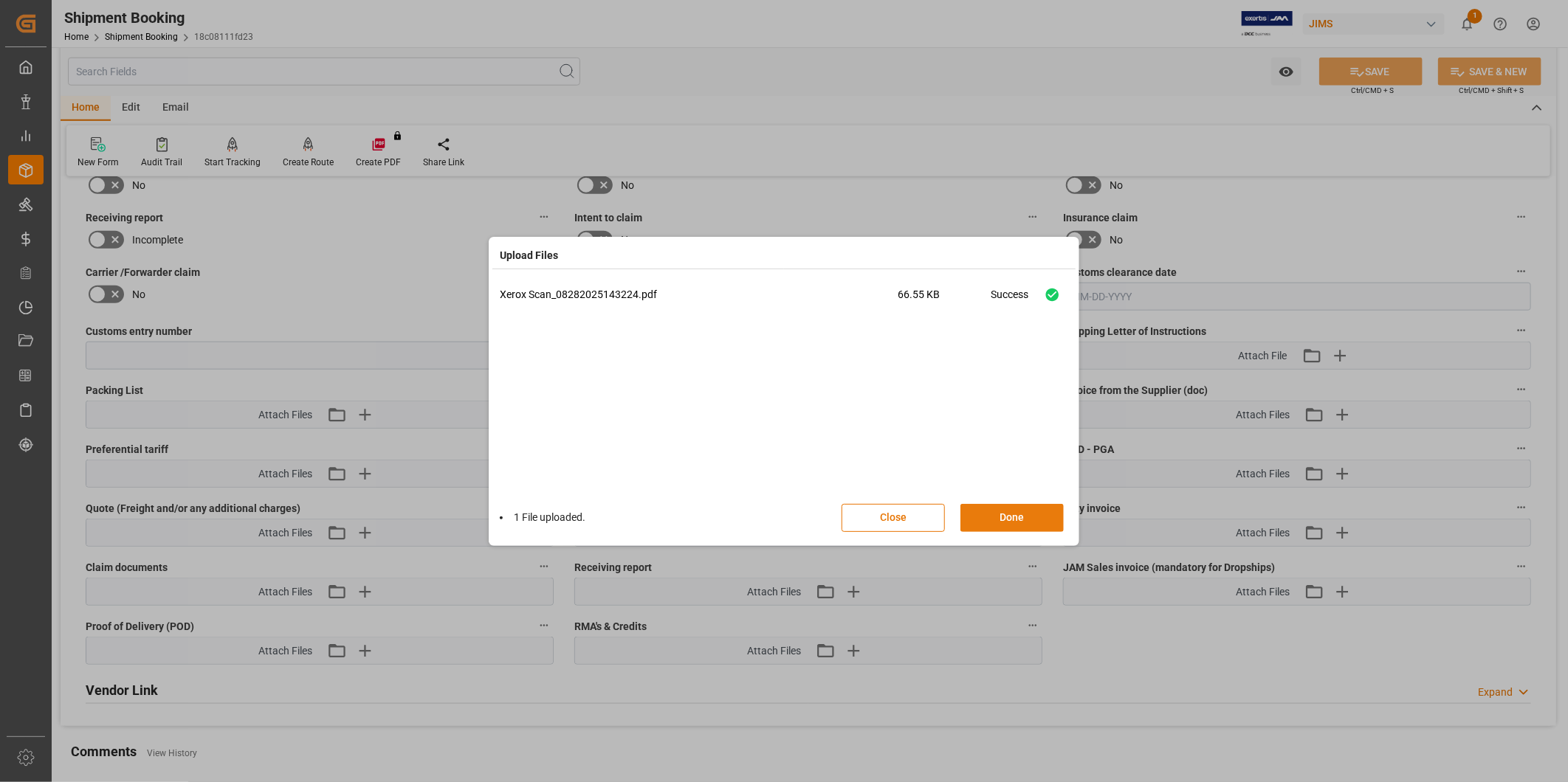
click at [1021, 518] on button "Done" at bounding box center [1012, 517] width 104 height 28
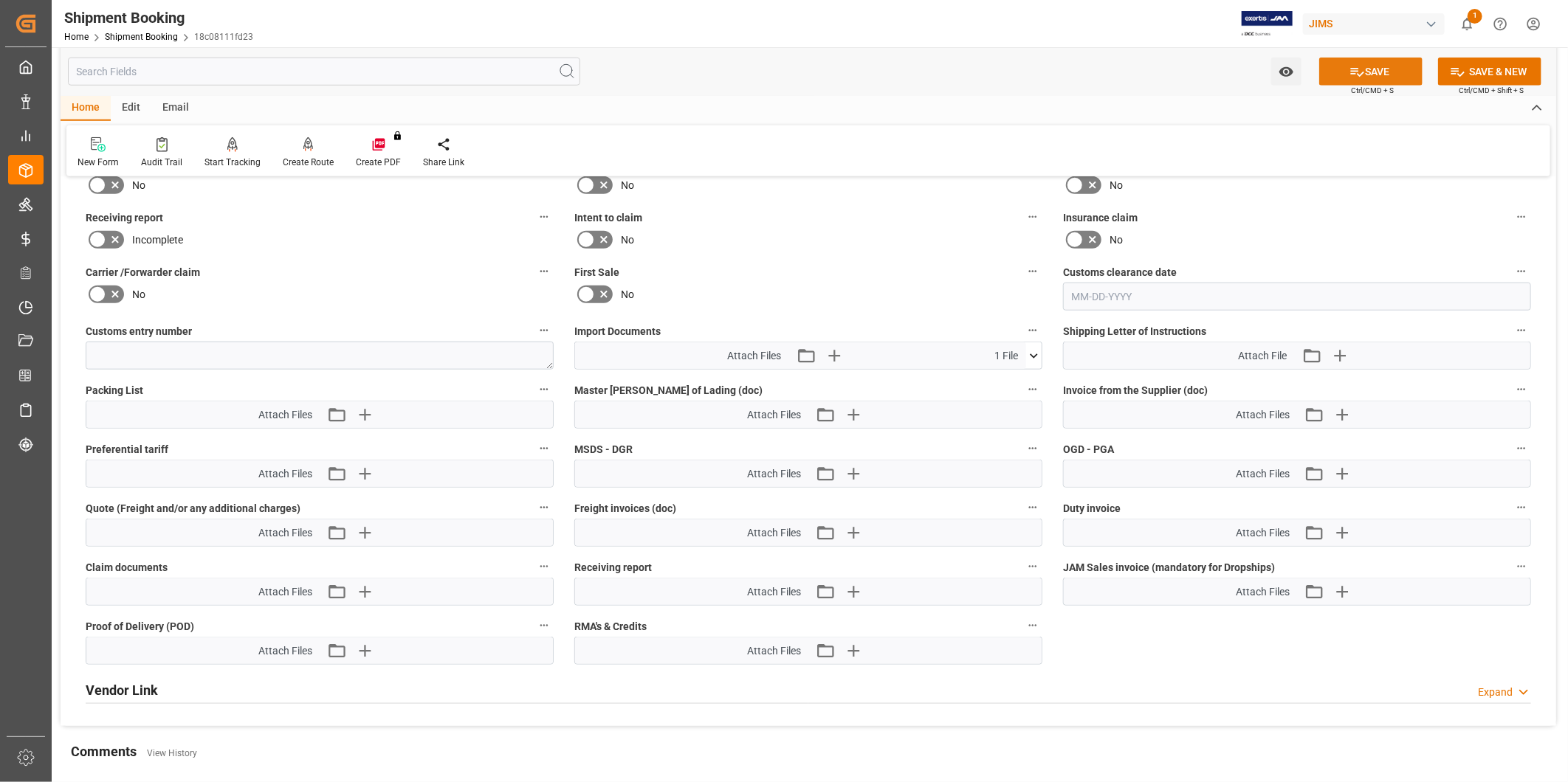
click at [1370, 68] on button "SAVE" at bounding box center [1371, 71] width 104 height 28
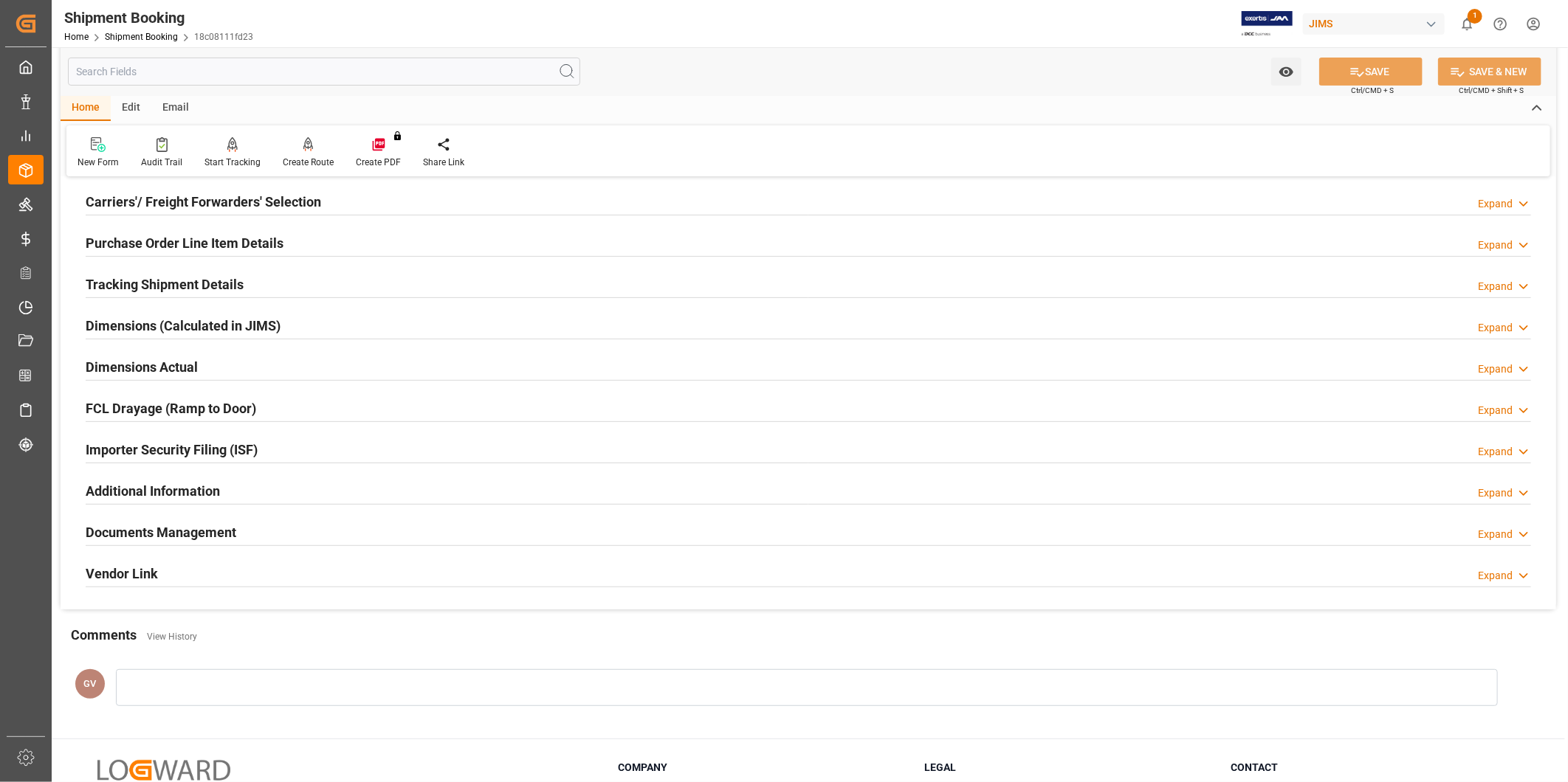
scroll to position [0, 0]
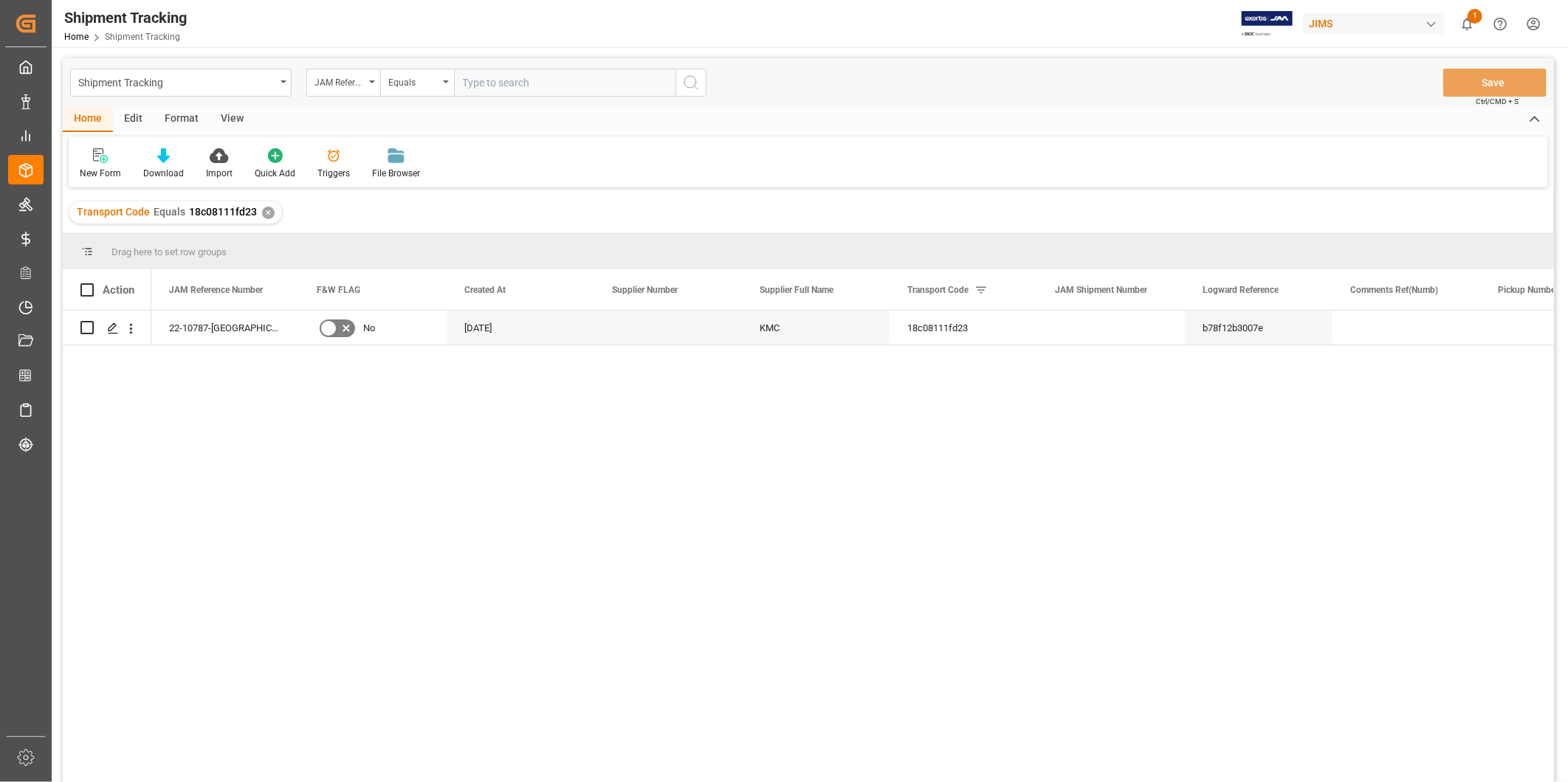
click at [233, 119] on div "View" at bounding box center [232, 119] width 45 height 25
click at [102, 168] on div "Default" at bounding box center [94, 173] width 29 height 14
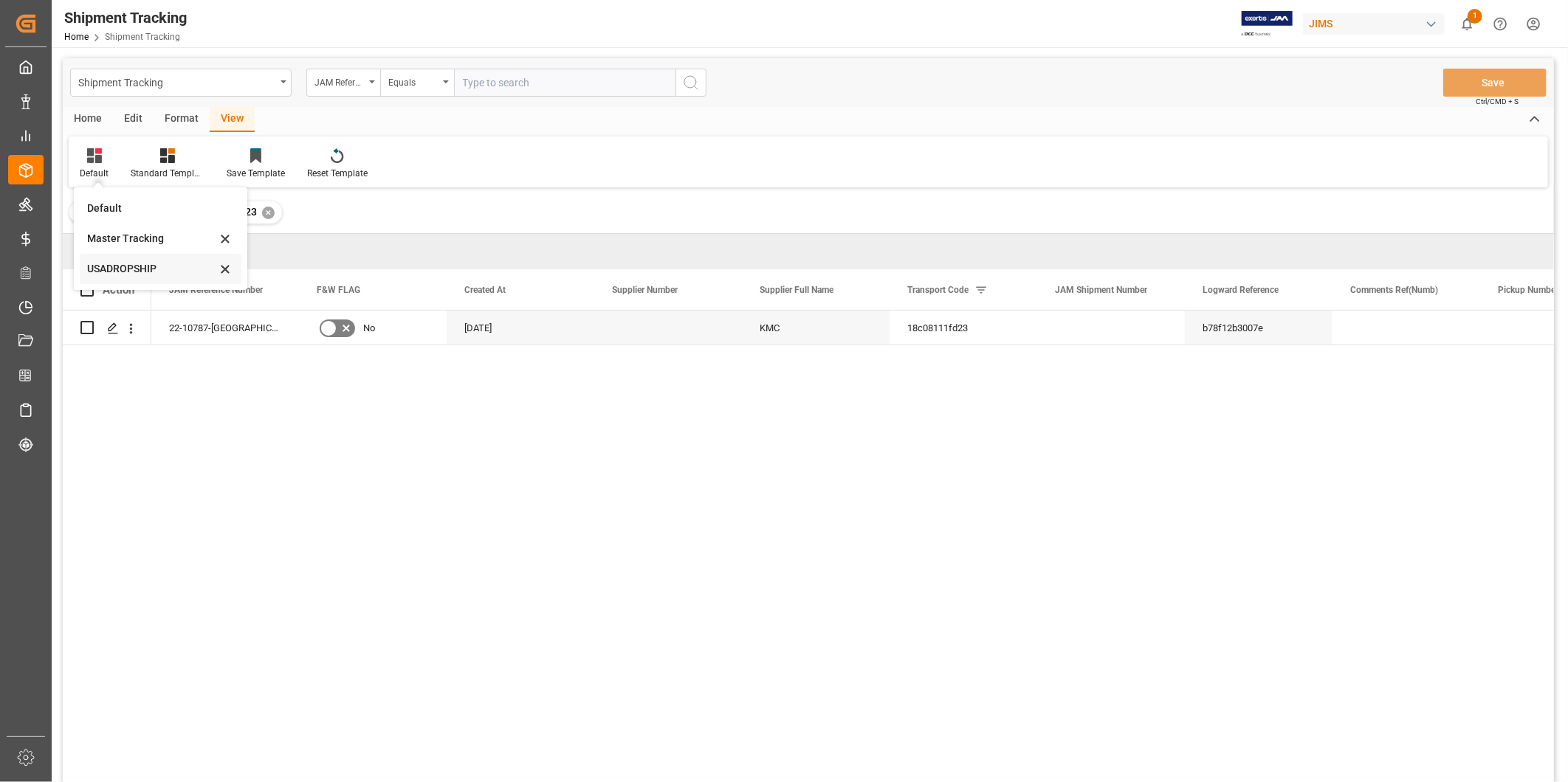
click at [130, 265] on div "USADROPSHIP" at bounding box center [152, 269] width 129 height 15
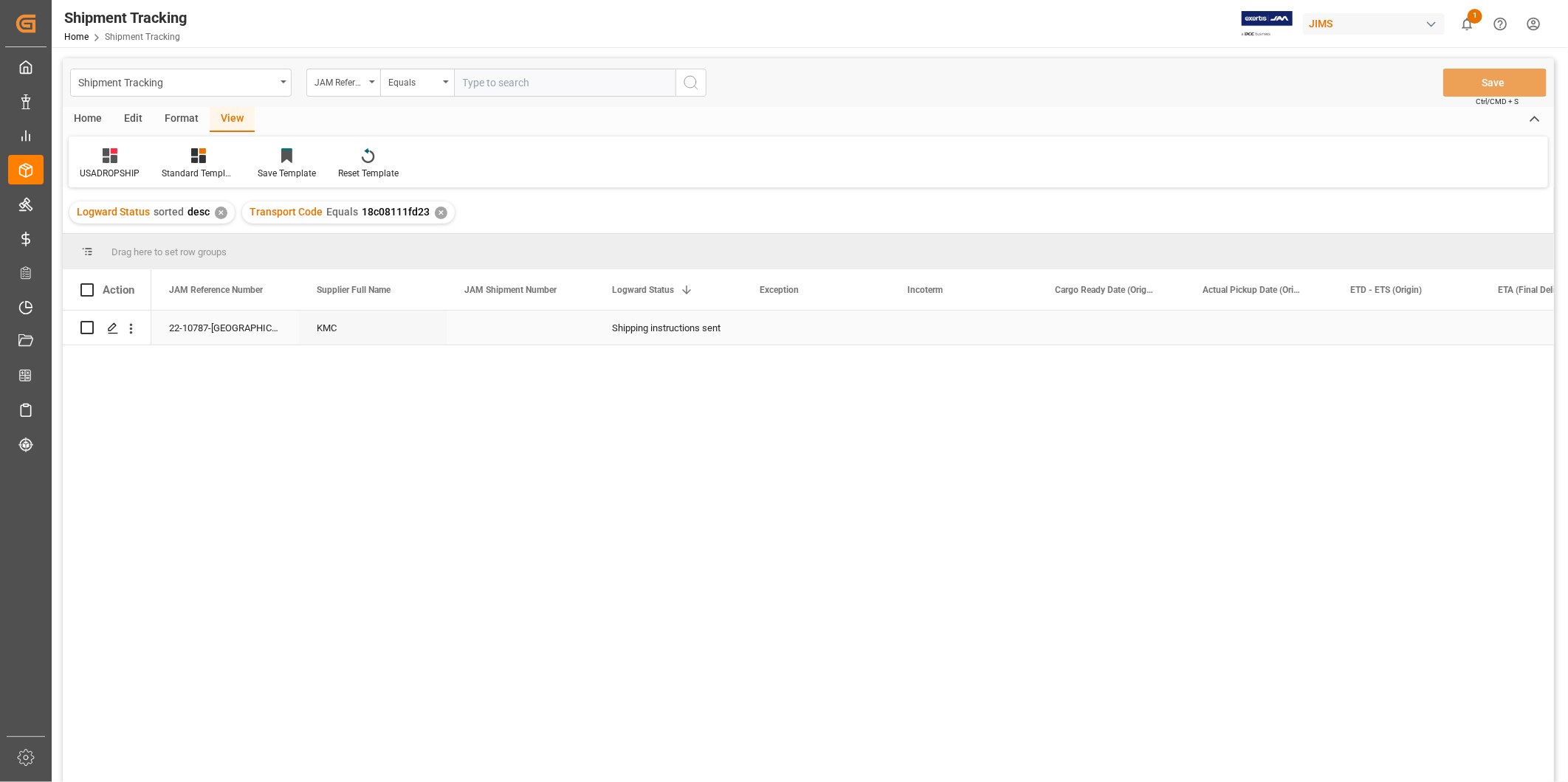
click at [968, 328] on div "Press SPACE to select this row." at bounding box center [963, 328] width 148 height 34
click at [563, 330] on div "Press SPACE to select this row." at bounding box center [520, 328] width 148 height 34
click at [818, 325] on div "Press SPACE to select this row." at bounding box center [815, 328] width 148 height 34
click at [859, 335] on icon "open menu" at bounding box center [862, 337] width 18 height 18
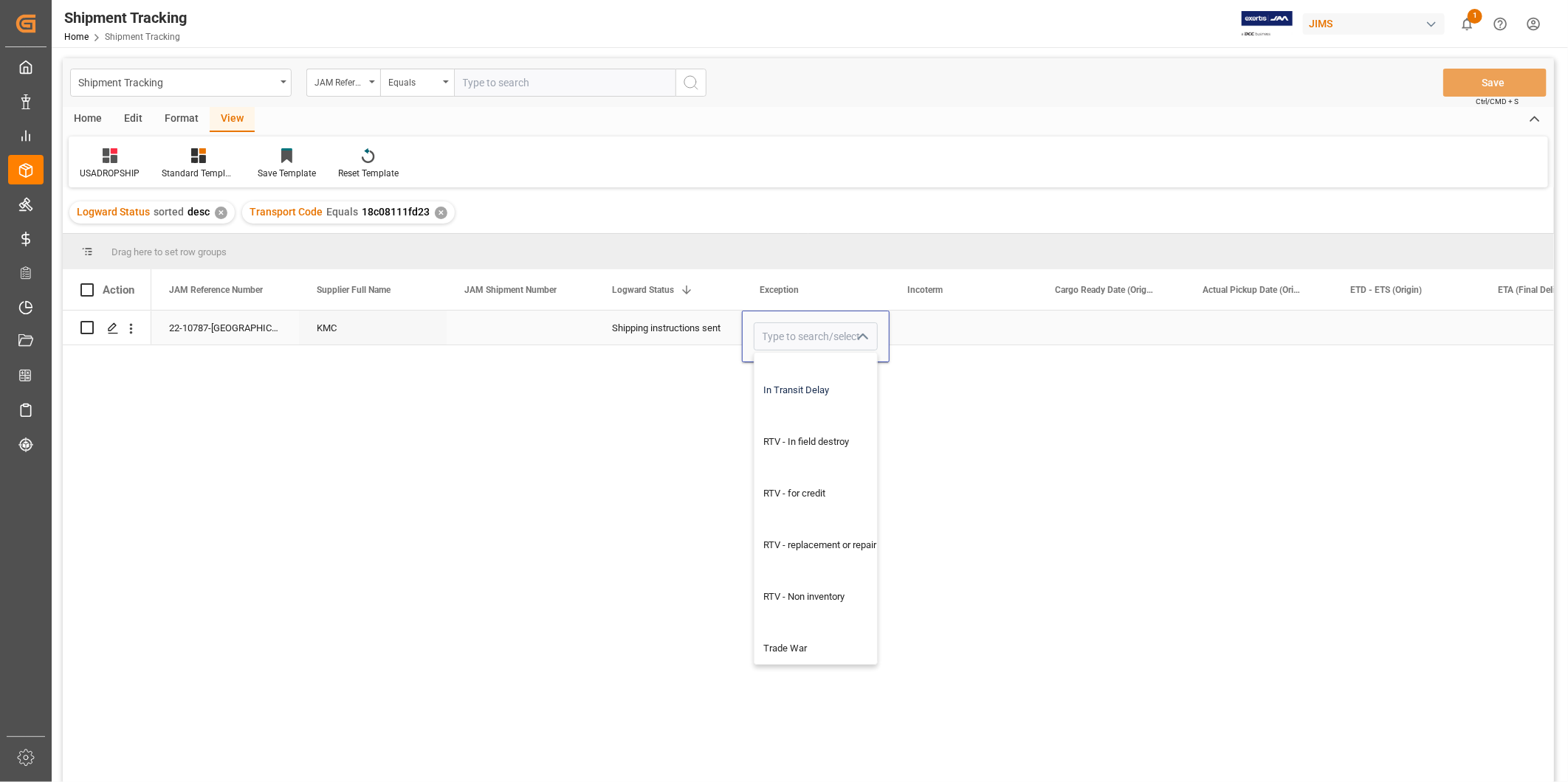
scroll to position [1139, 0]
click at [834, 623] on div "International Sales" at bounding box center [825, 638] width 142 height 52
type input "International Sales"
click at [989, 326] on div "Press SPACE to select this row." at bounding box center [963, 328] width 148 height 34
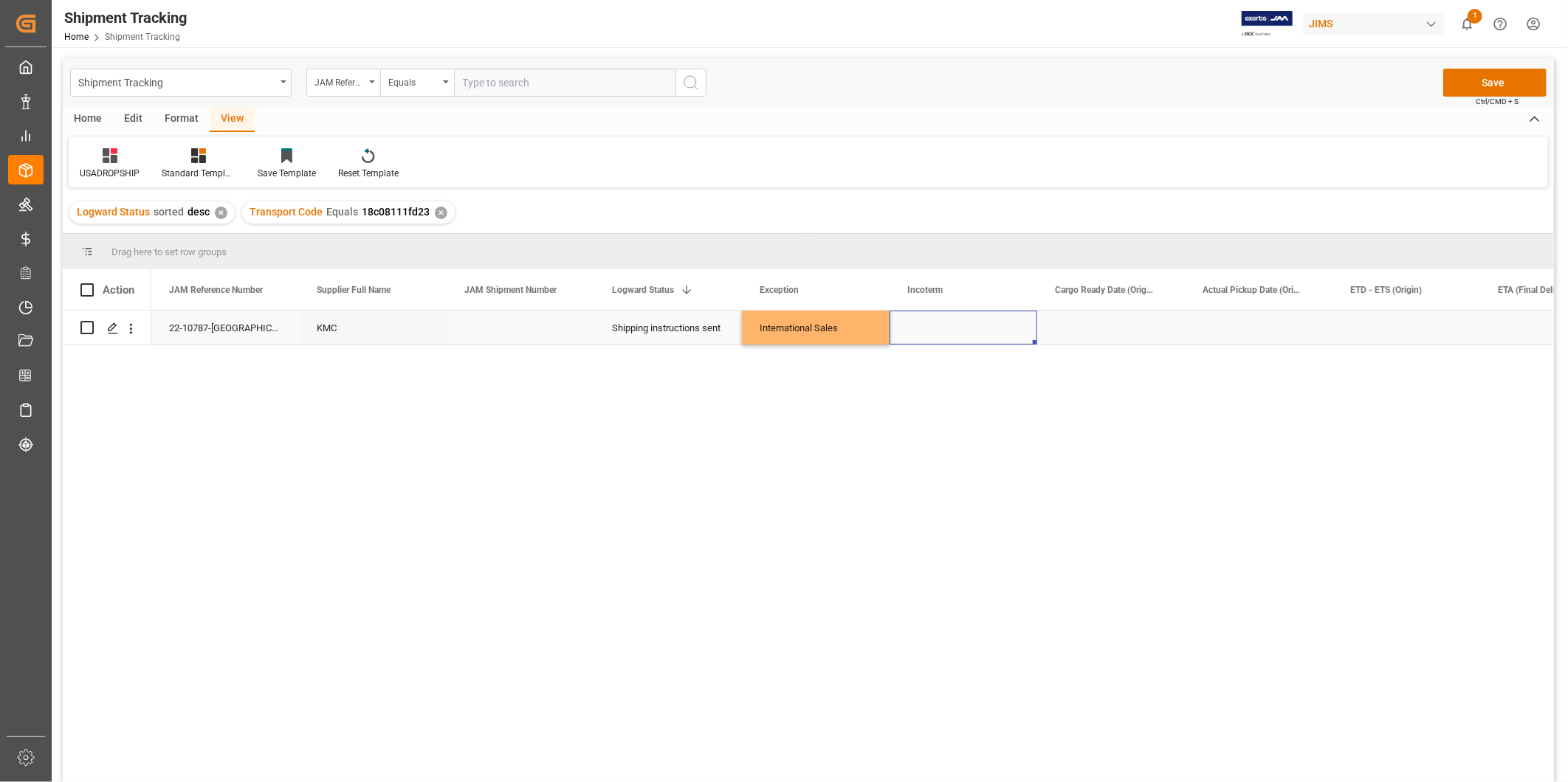
click at [1093, 328] on div "Press SPACE to select this row." at bounding box center [1110, 328] width 148 height 34
click at [1116, 317] on div "Press SPACE to select this row." at bounding box center [1110, 328] width 148 height 34
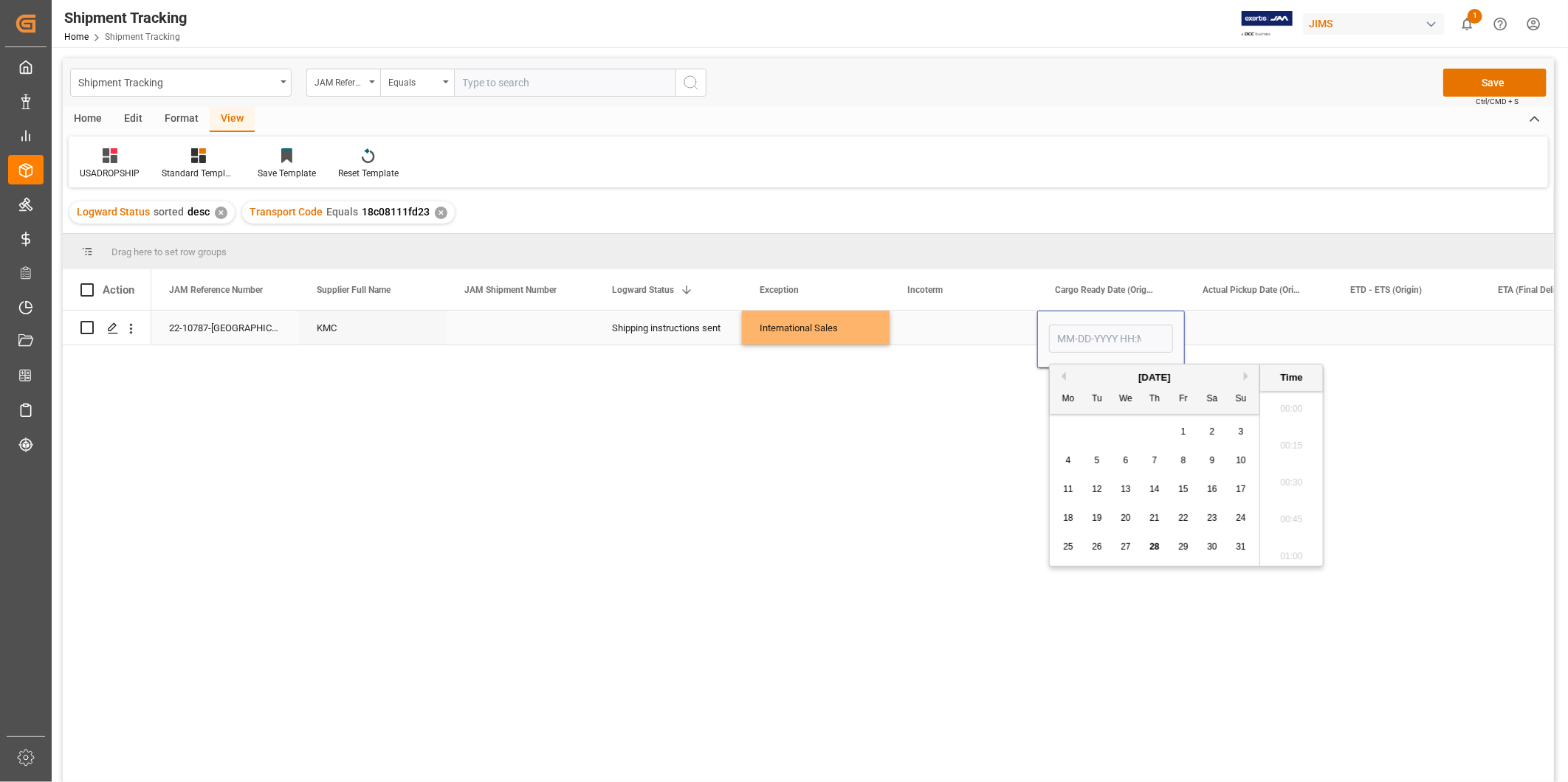
click at [1116, 317] on div "Press SPACE to select this row." at bounding box center [1110, 340] width 148 height 57
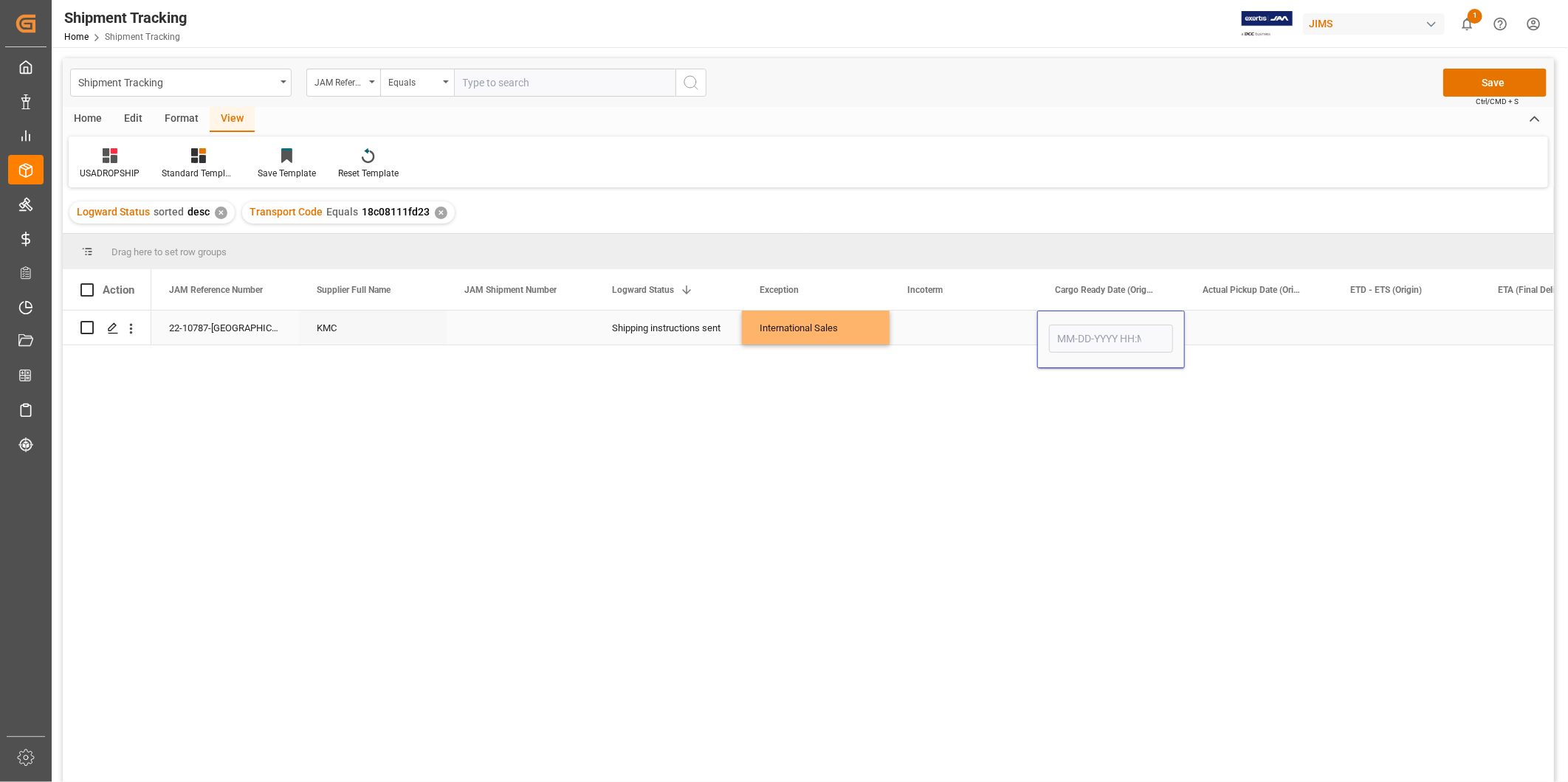
click at [1146, 332] on input "Press SPACE to select this row." at bounding box center [1110, 338] width 124 height 28
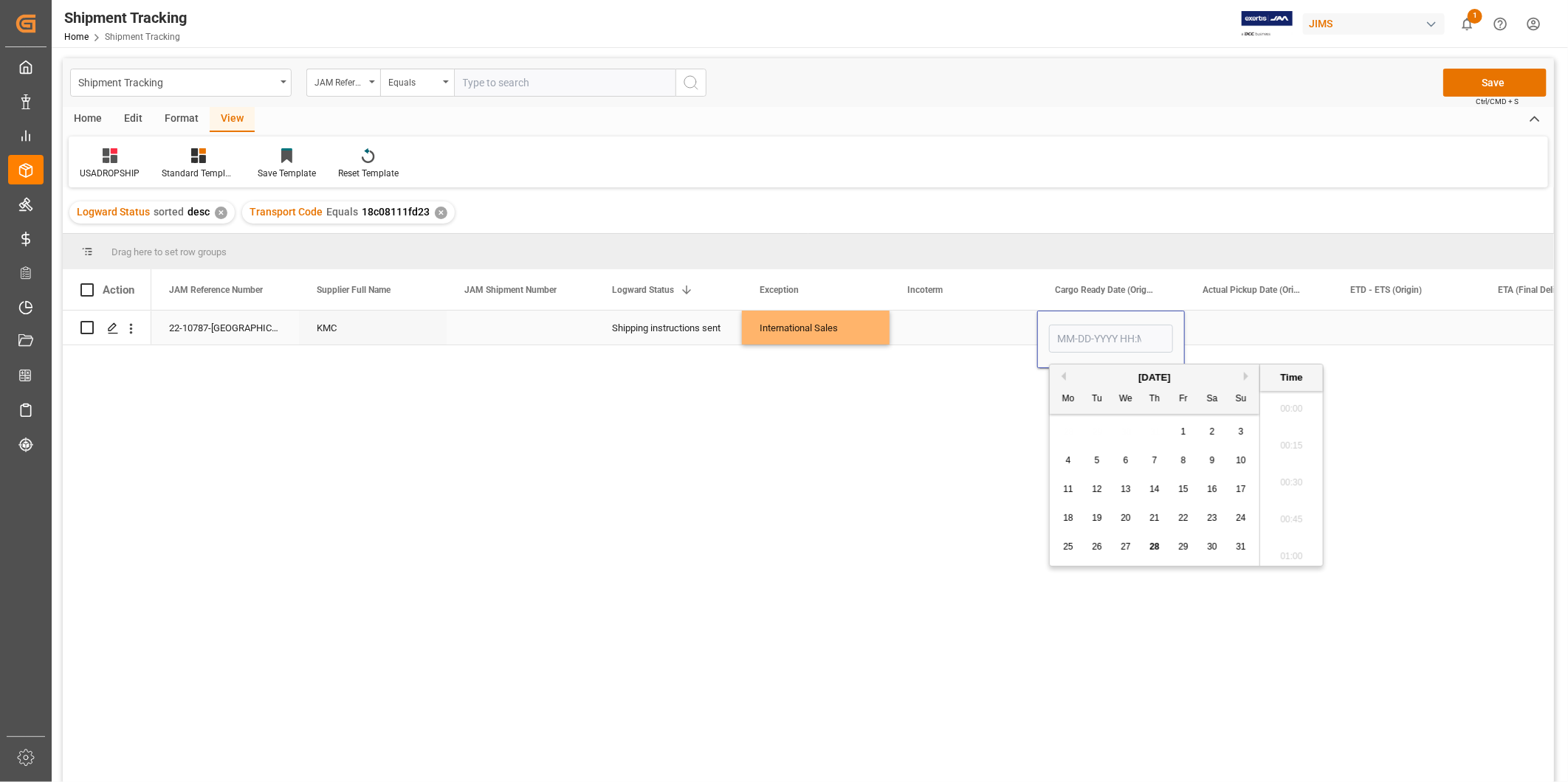
scroll to position [2439, 0]
click at [1187, 322] on div "Press SPACE to select this row." at bounding box center [1259, 328] width 148 height 34
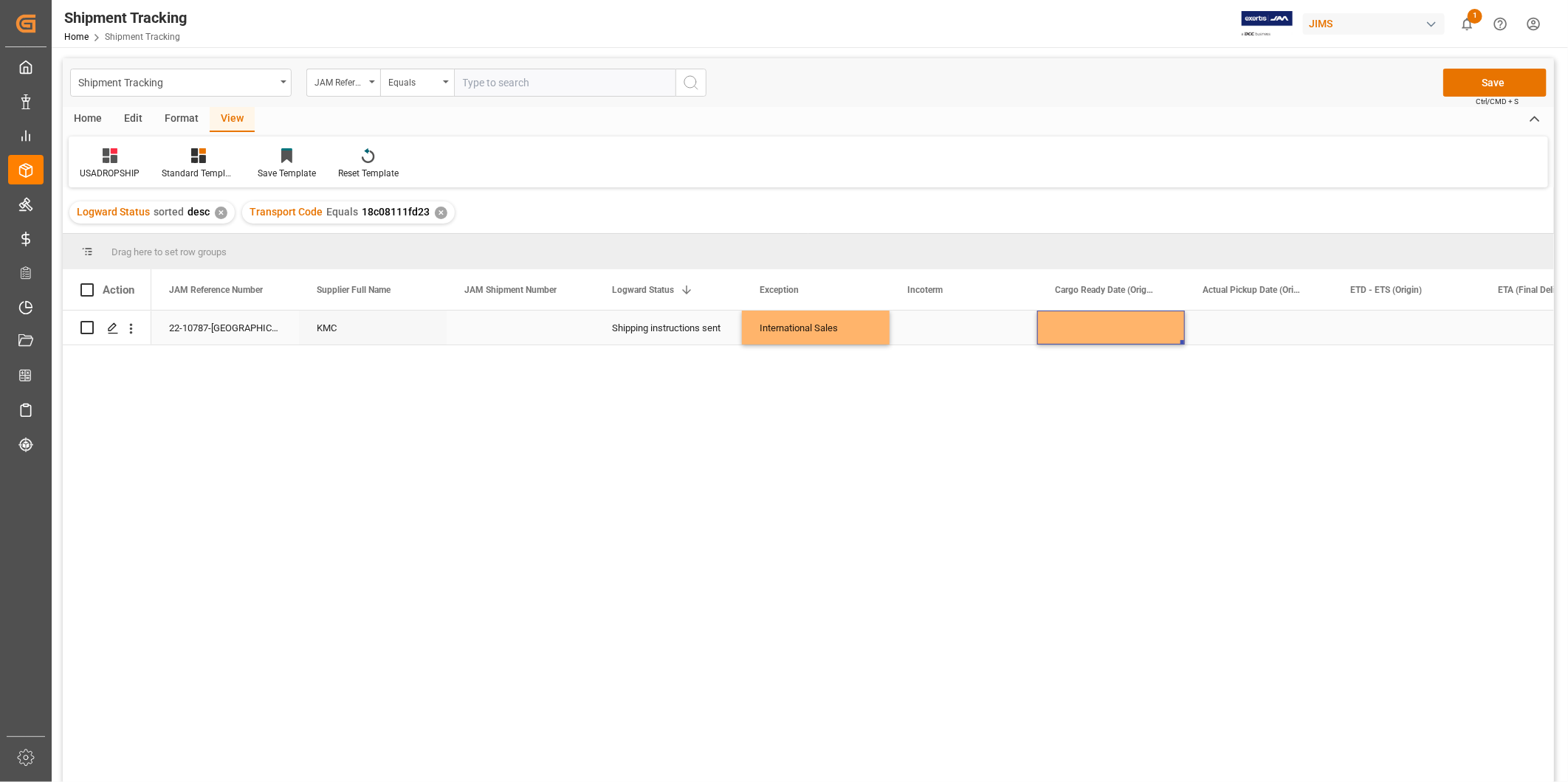
click at [1157, 332] on div "Press SPACE to select this row." at bounding box center [1110, 328] width 148 height 34
click at [1152, 331] on div "Press SPACE to select this row." at bounding box center [1110, 328] width 148 height 34
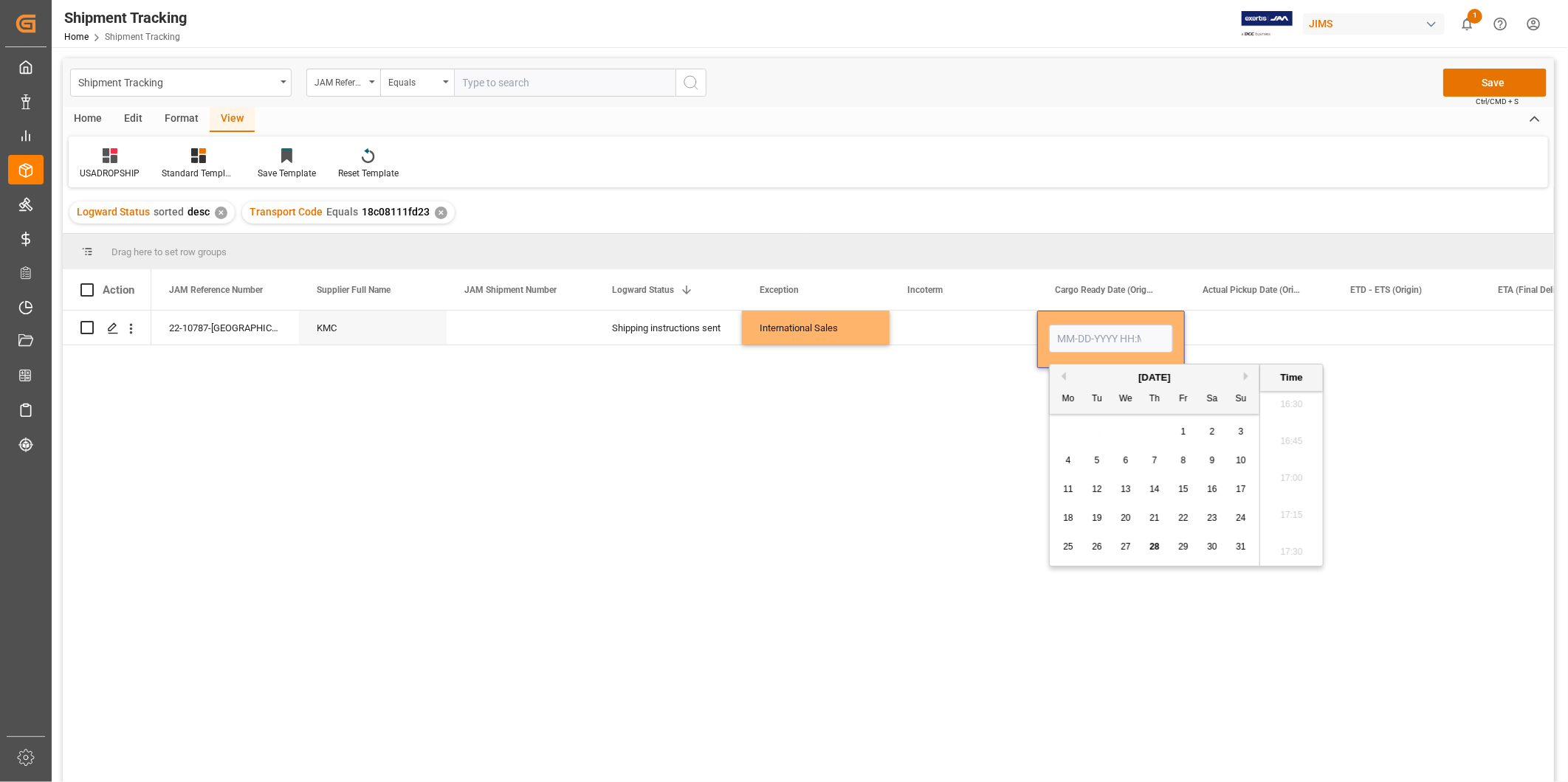
click at [1245, 379] on button "Next Month" at bounding box center [1248, 375] width 9 height 9
click at [1208, 490] on span "20" at bounding box center [1211, 489] width 10 height 10
type input "[DATE] 00:00"
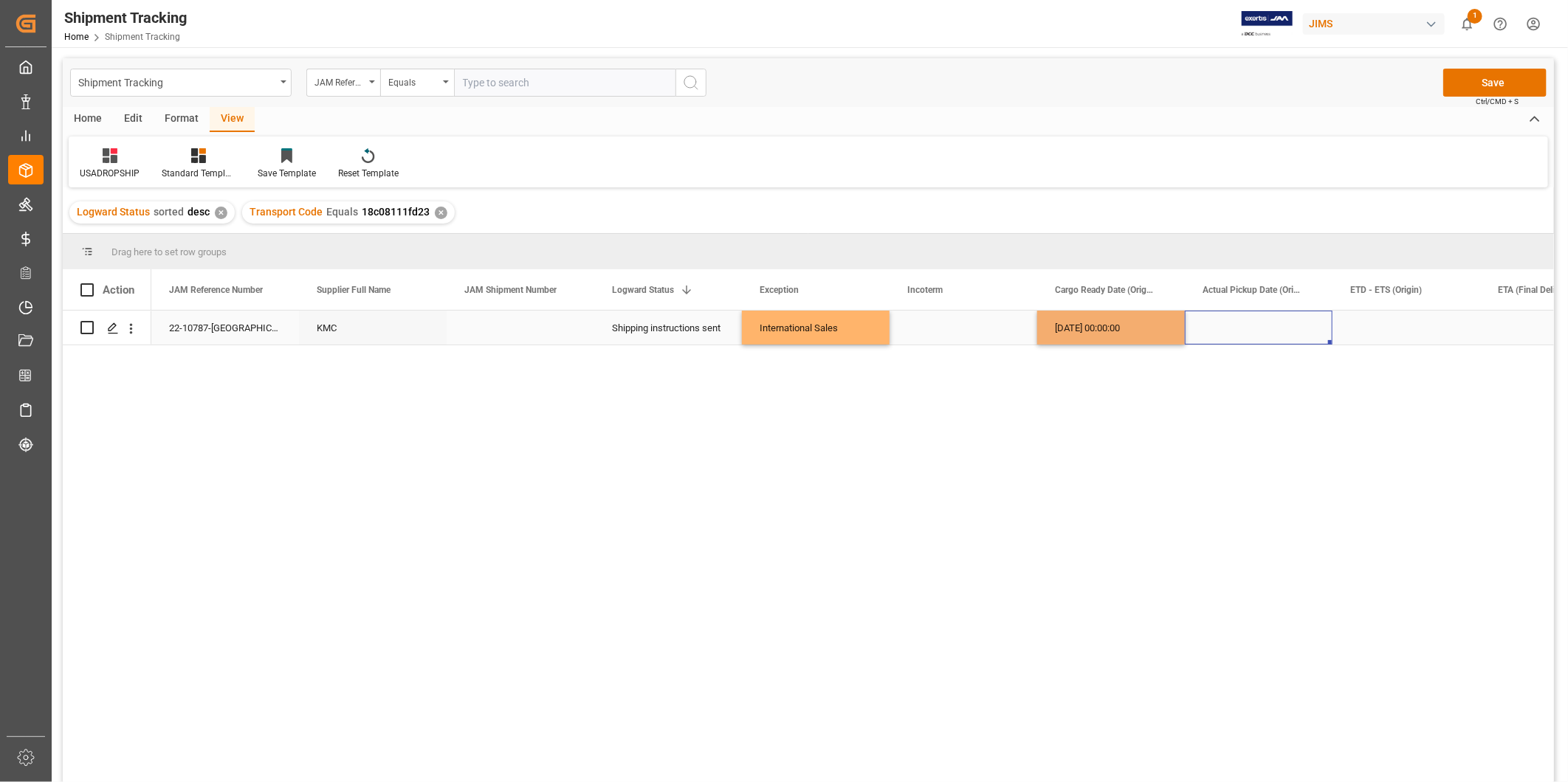
click at [1211, 329] on div "Press SPACE to select this row." at bounding box center [1259, 328] width 148 height 34
click at [1107, 329] on div "[DATE] 00:00:00" at bounding box center [1110, 328] width 148 height 34
click at [1381, 320] on div "Press SPACE to select this row." at bounding box center [1406, 328] width 148 height 34
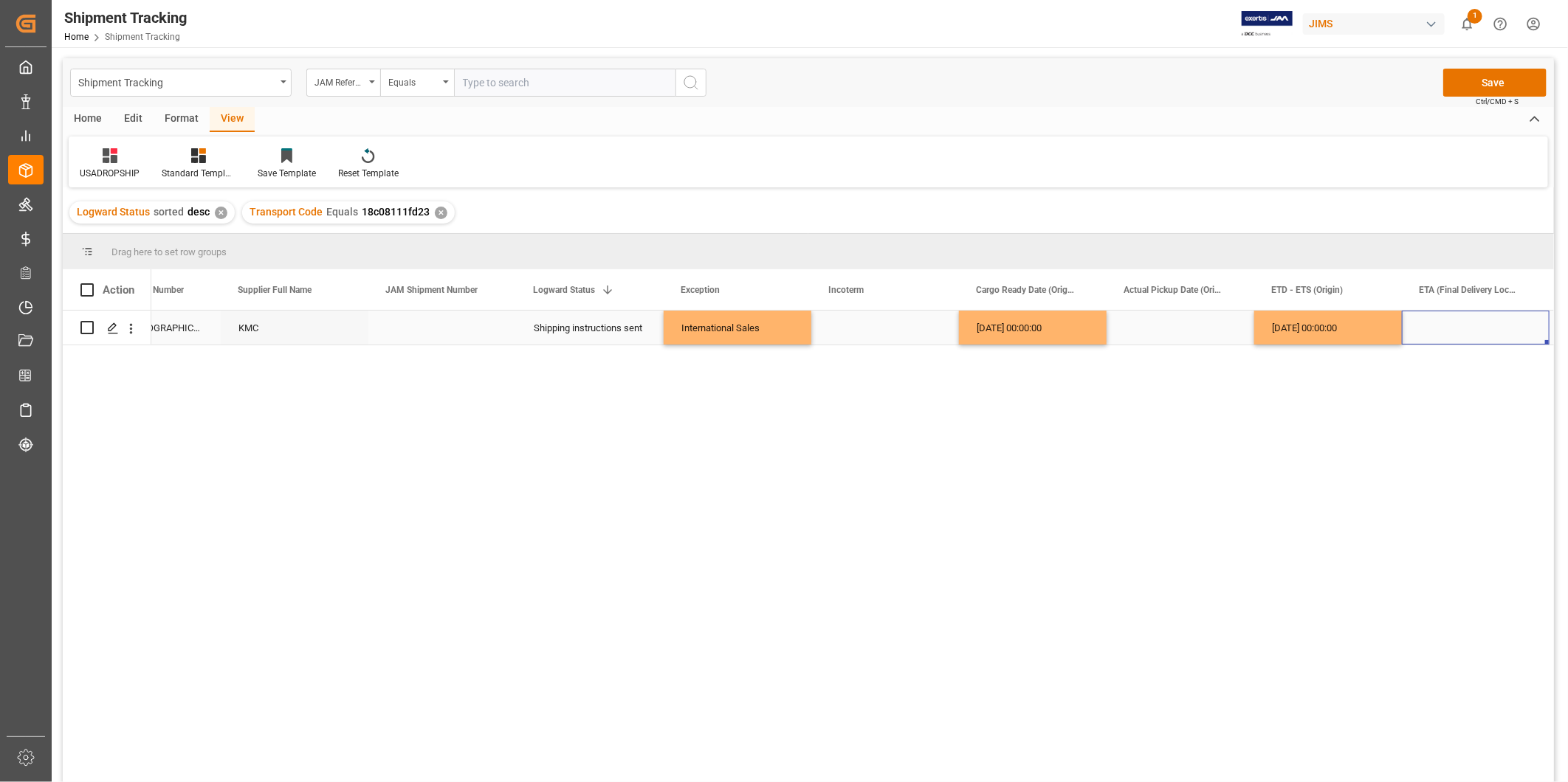
scroll to position [0, 226]
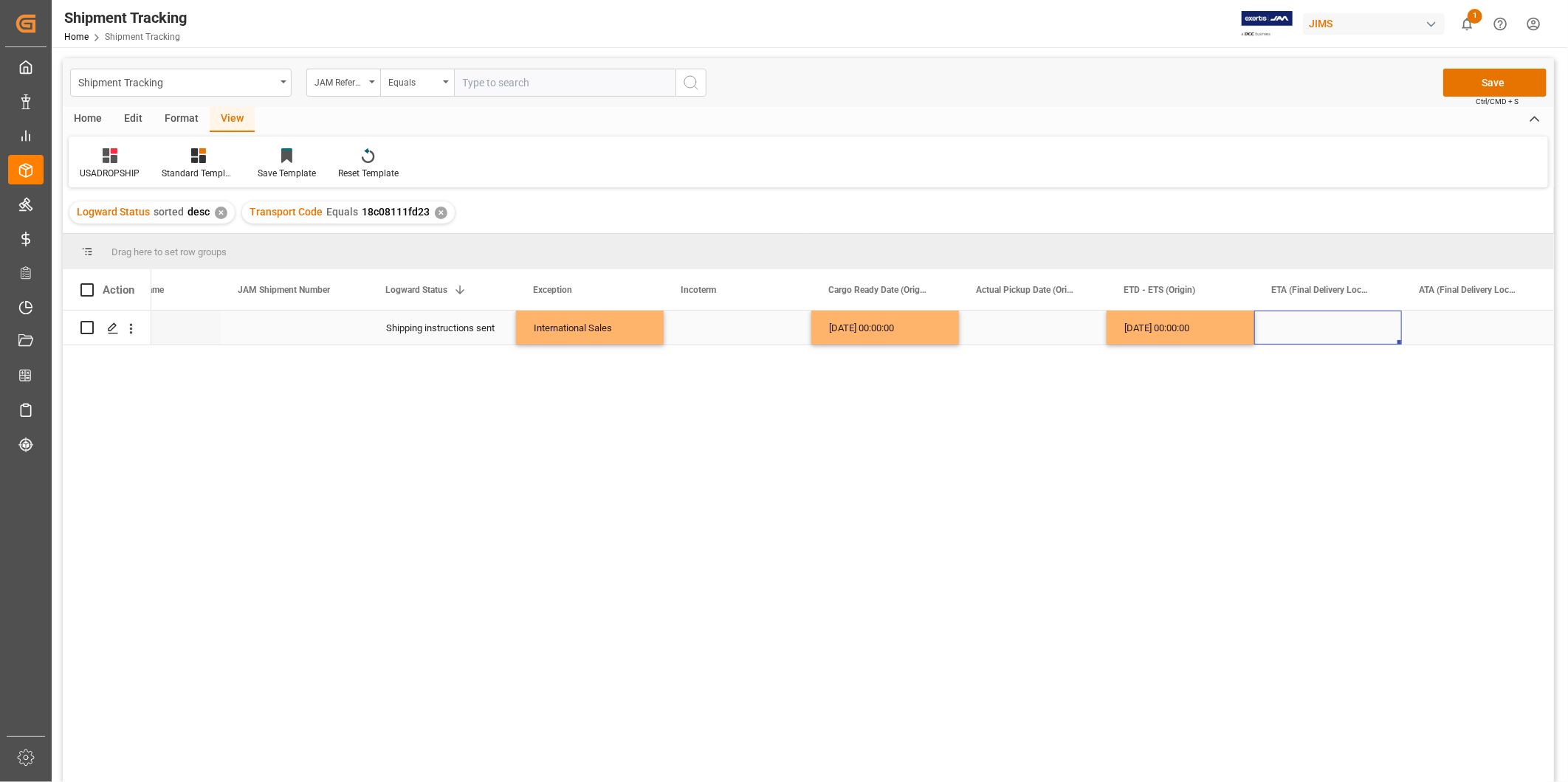
click at [1374, 328] on div "Press SPACE to select this row." at bounding box center [1328, 328] width 148 height 34
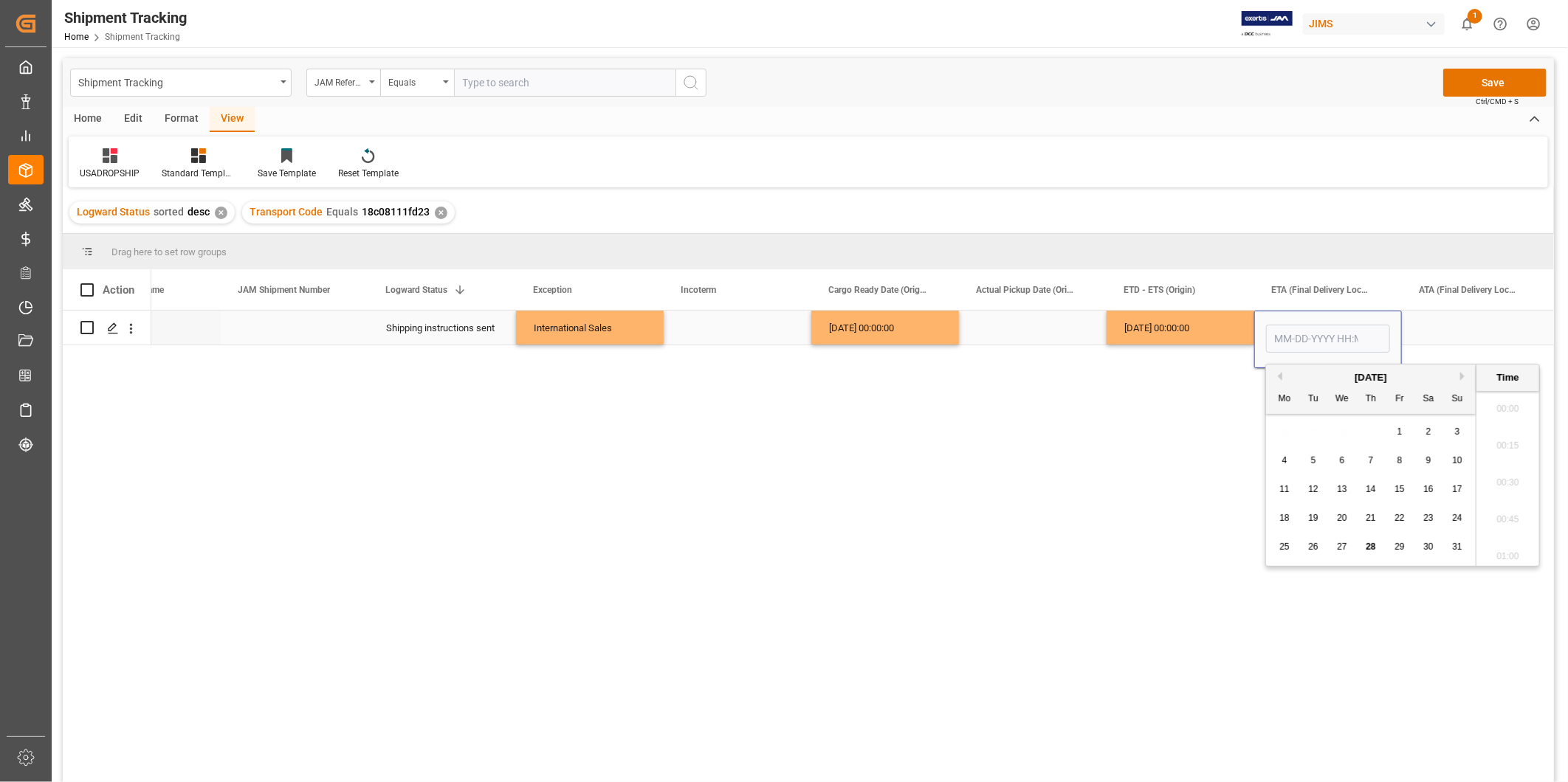
scroll to position [2439, 0]
click at [1460, 376] on button "Next Month" at bounding box center [1464, 375] width 9 height 9
click at [1427, 520] on span "27" at bounding box center [1428, 517] width 10 height 10
type input "[DATE] 00:00"
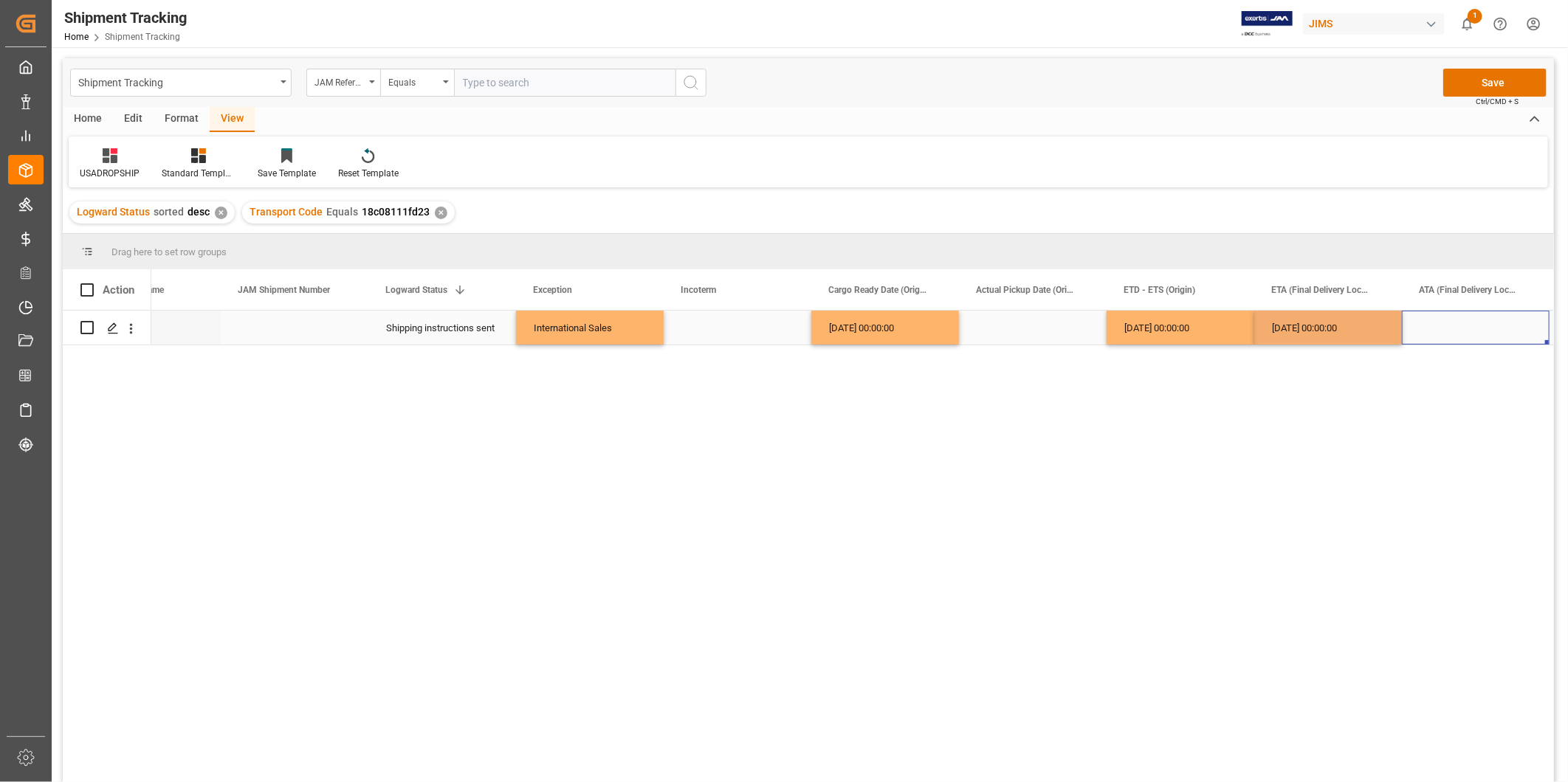
click at [1454, 334] on div "Press SPACE to select this row." at bounding box center [1475, 328] width 148 height 34
click at [1508, 76] on button "Save" at bounding box center [1495, 82] width 104 height 28
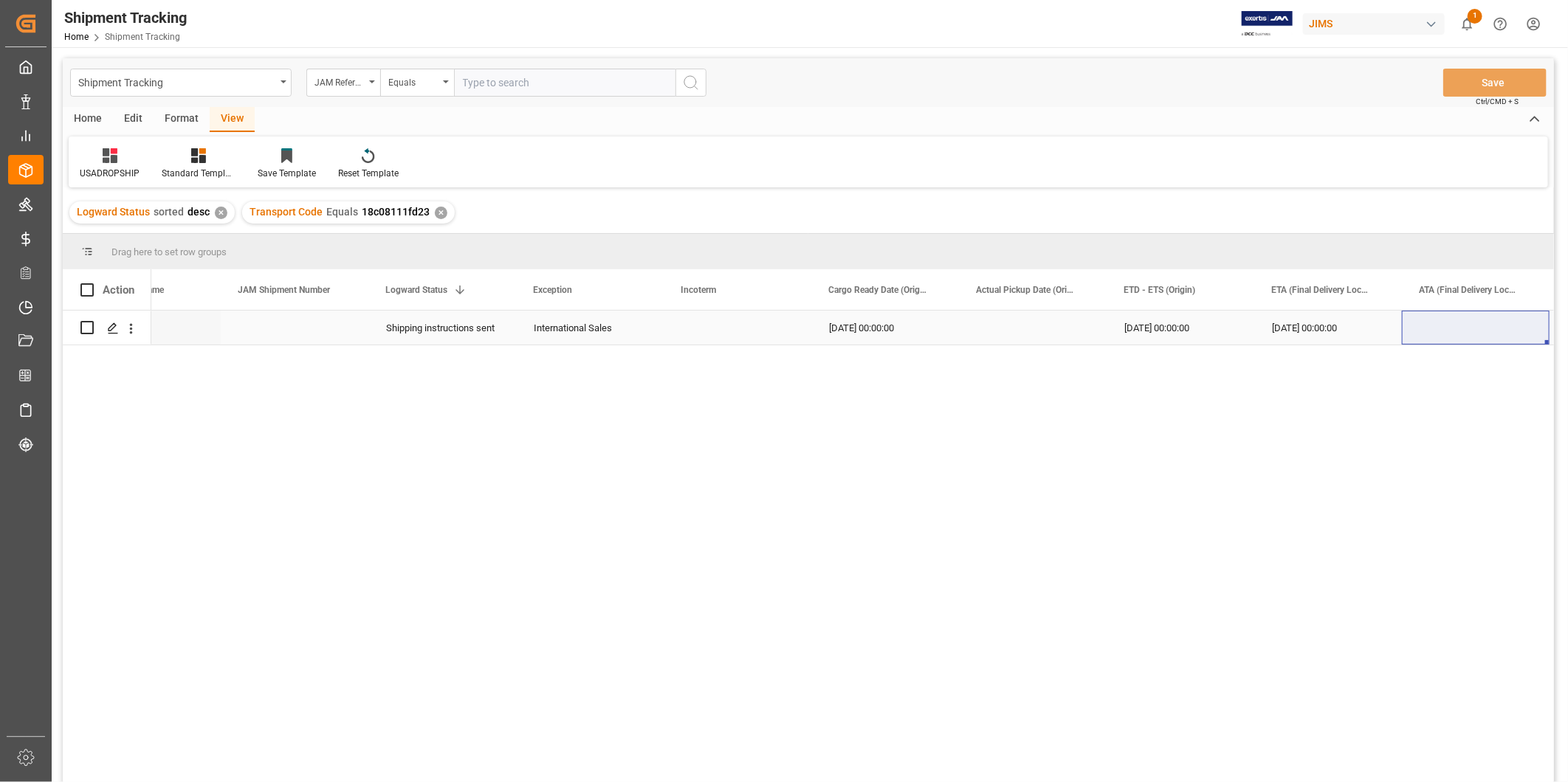
click at [219, 334] on div "KMC" at bounding box center [147, 328] width 148 height 34
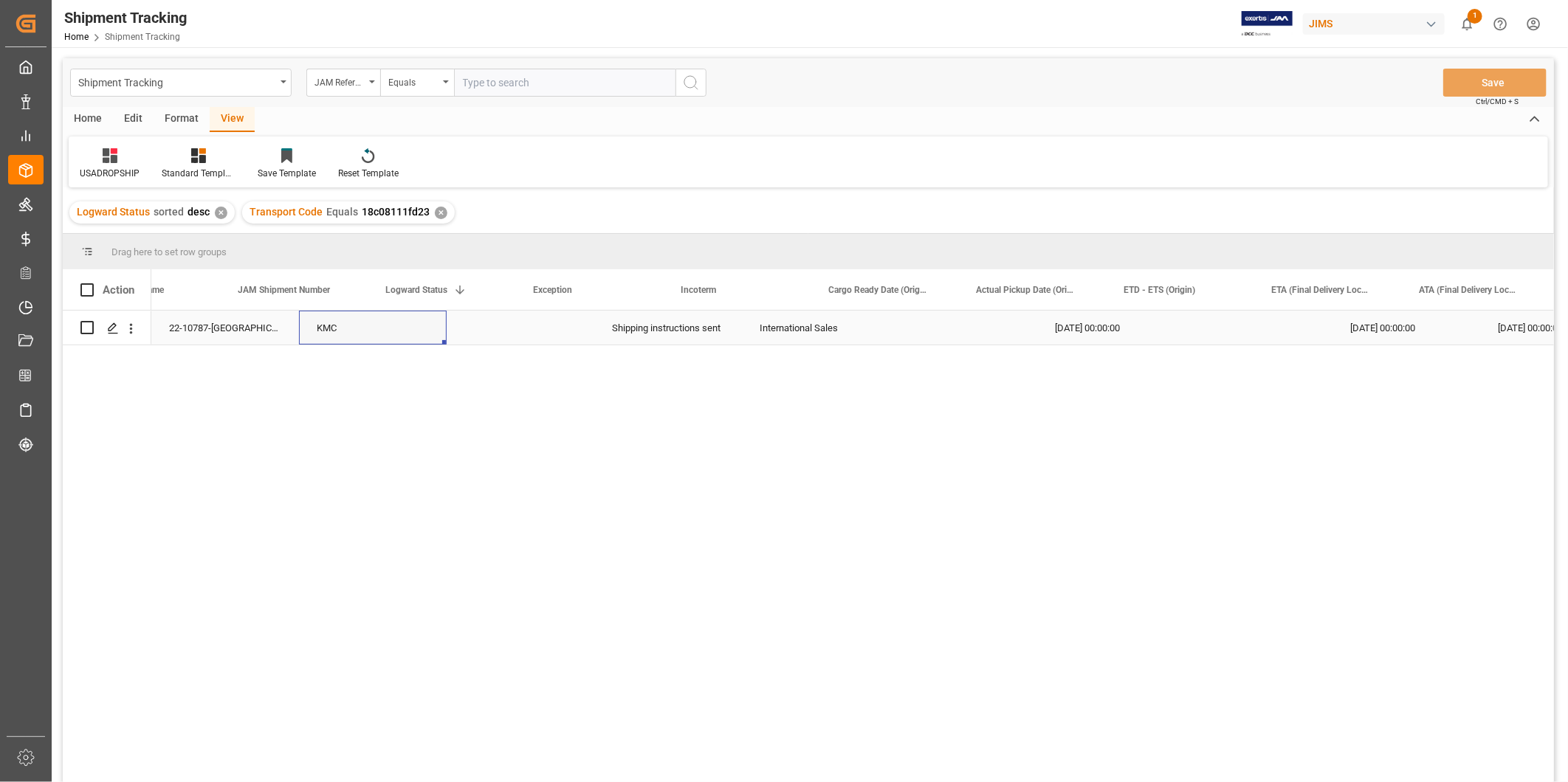
scroll to position [0, 0]
